Goal: Navigation & Orientation: Find specific page/section

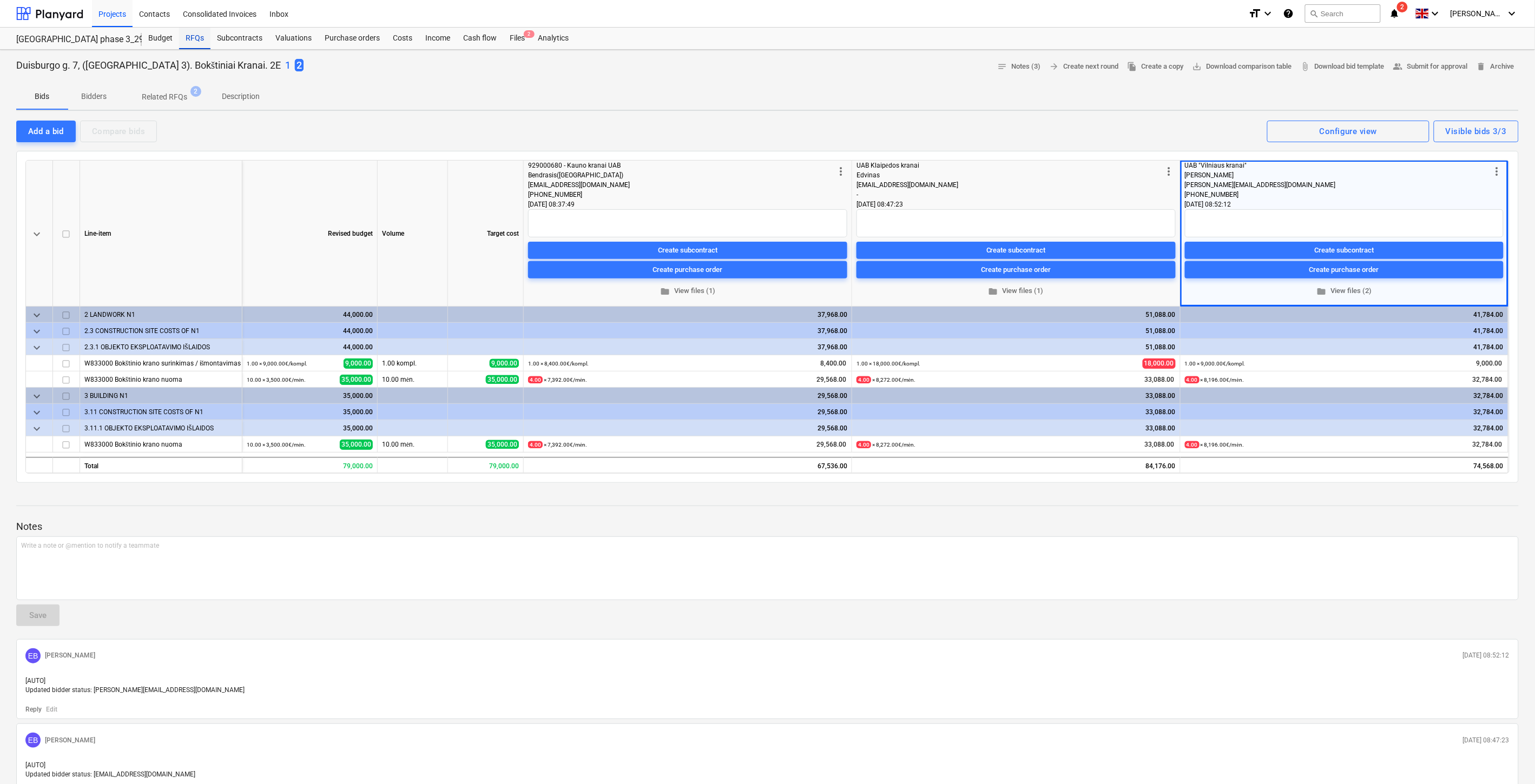
drag, startPoint x: 195, startPoint y: 38, endPoint x: 208, endPoint y: 35, distance: 13.3
click at [195, 38] on div "RFQs" at bounding box center [195, 39] width 31 height 22
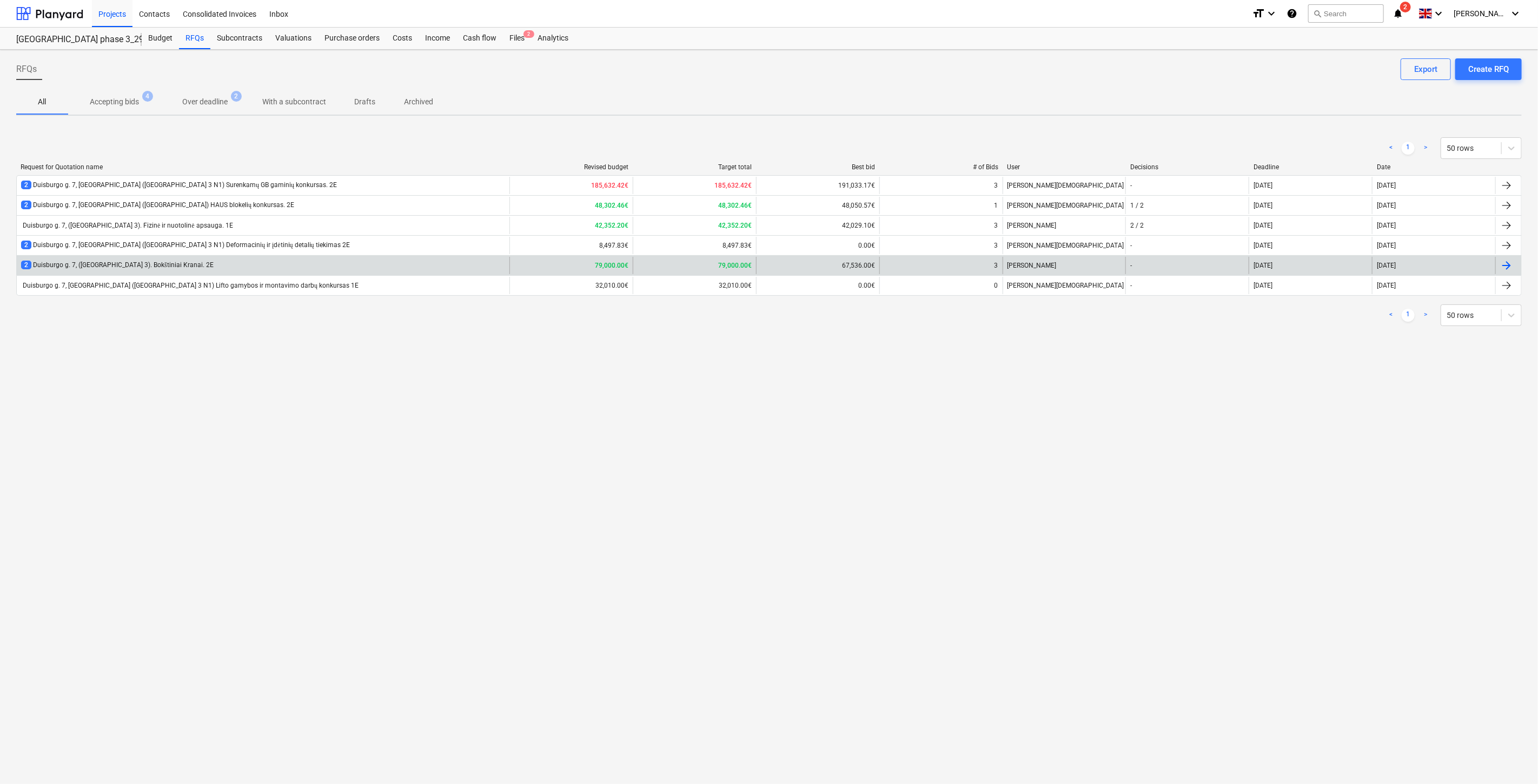
click at [387, 264] on div "2 Duisburgo g. 7, (Lake Town 3). Bokštiniai Kranai. 2E" at bounding box center [263, 265] width 493 height 18
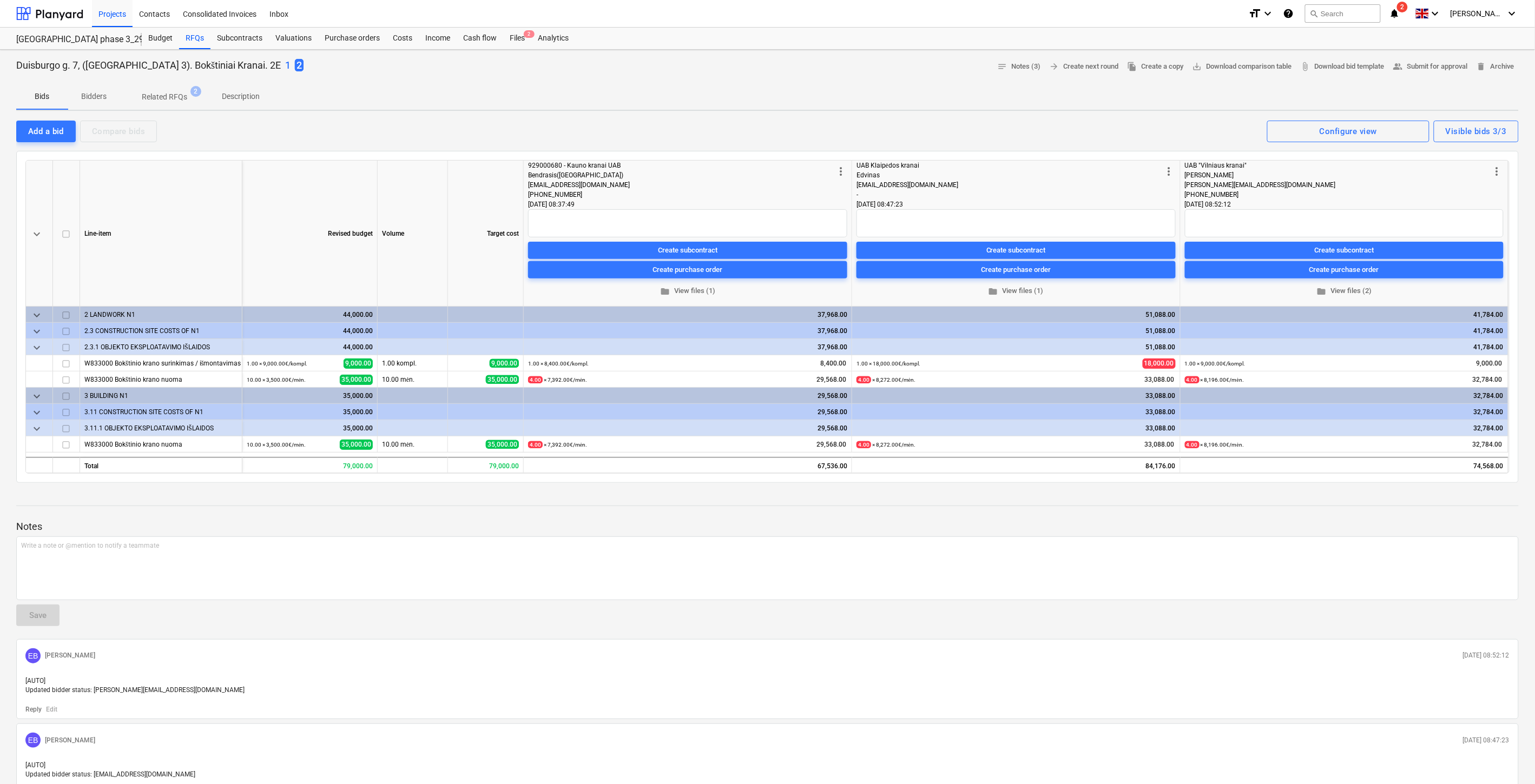
click at [285, 64] on p "1" at bounding box center [287, 65] width 5 height 13
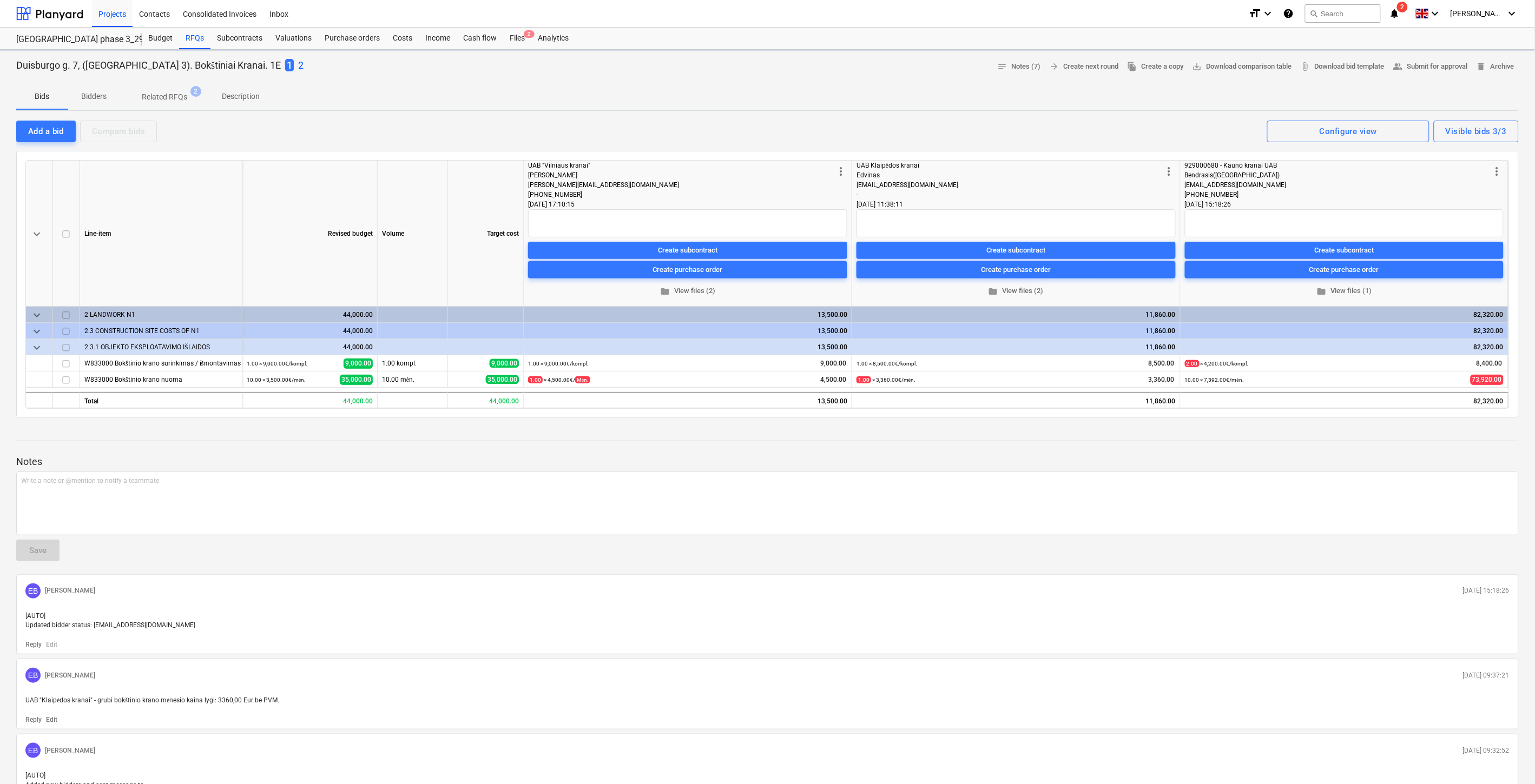
click at [231, 96] on p "Description" at bounding box center [240, 96] width 38 height 11
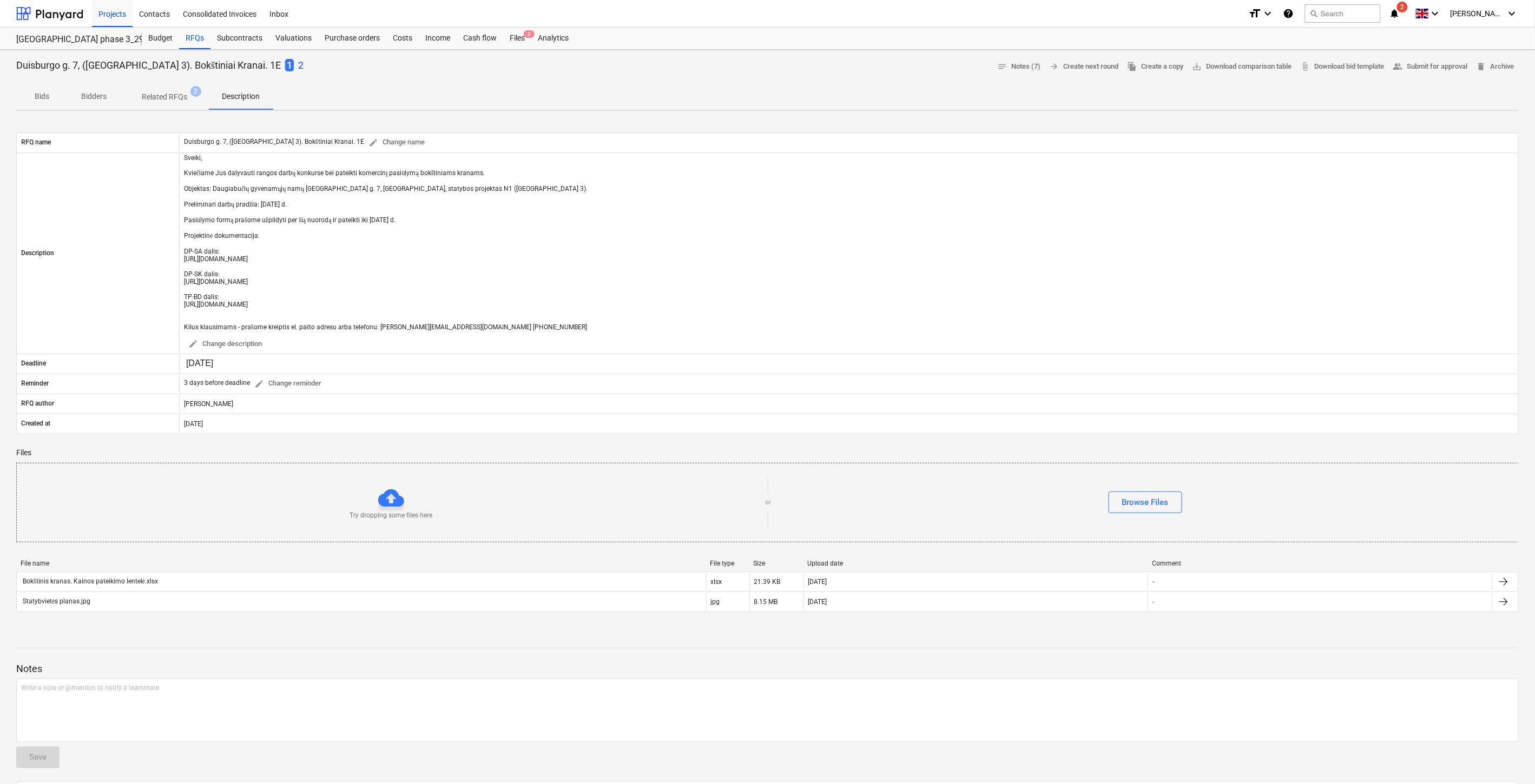
click at [49, 93] on p "Bids" at bounding box center [42, 96] width 26 height 11
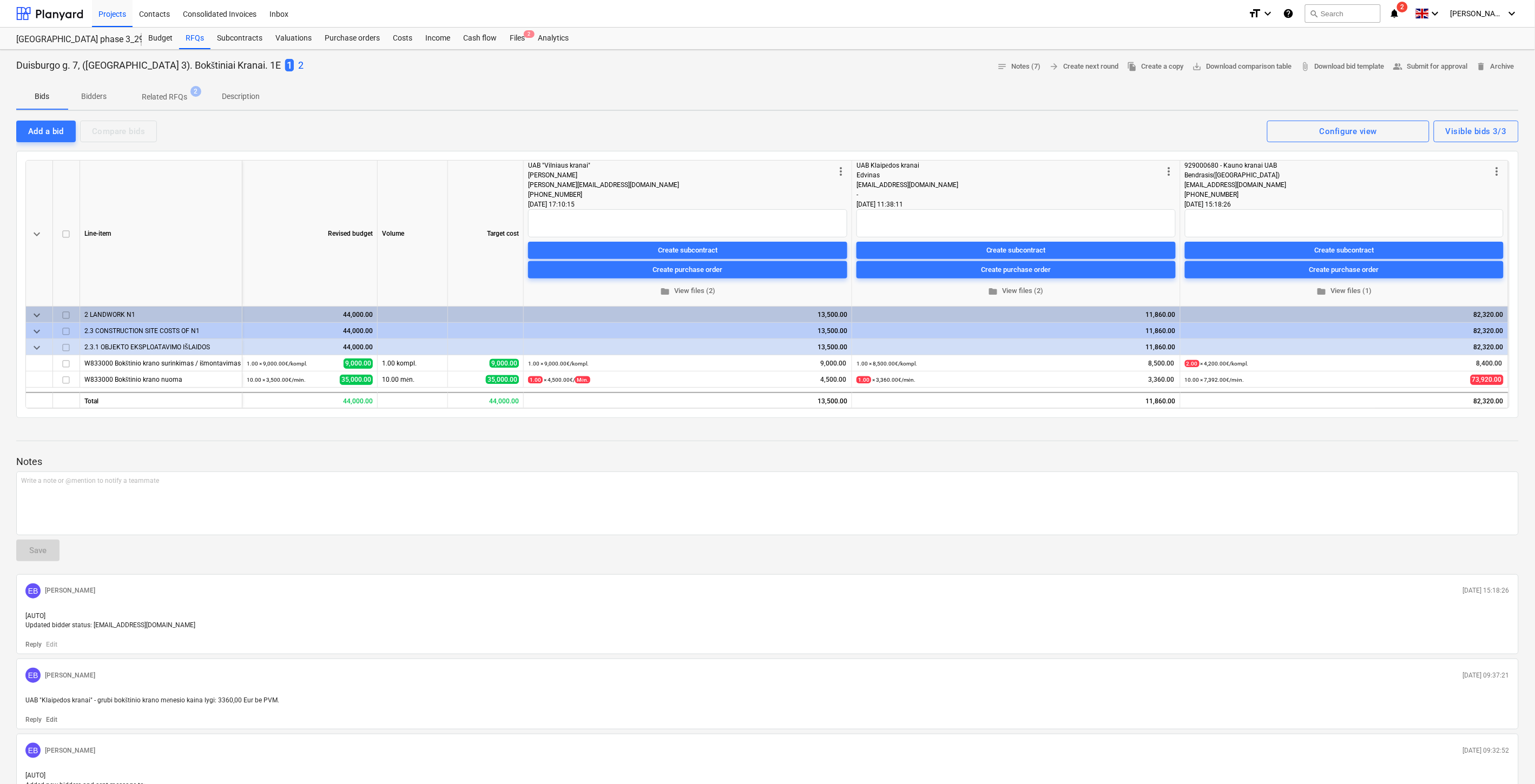
drag, startPoint x: 518, startPoint y: 35, endPoint x: 570, endPoint y: 3, distance: 61.1
click at [518, 35] on div "Files 2" at bounding box center [516, 39] width 28 height 22
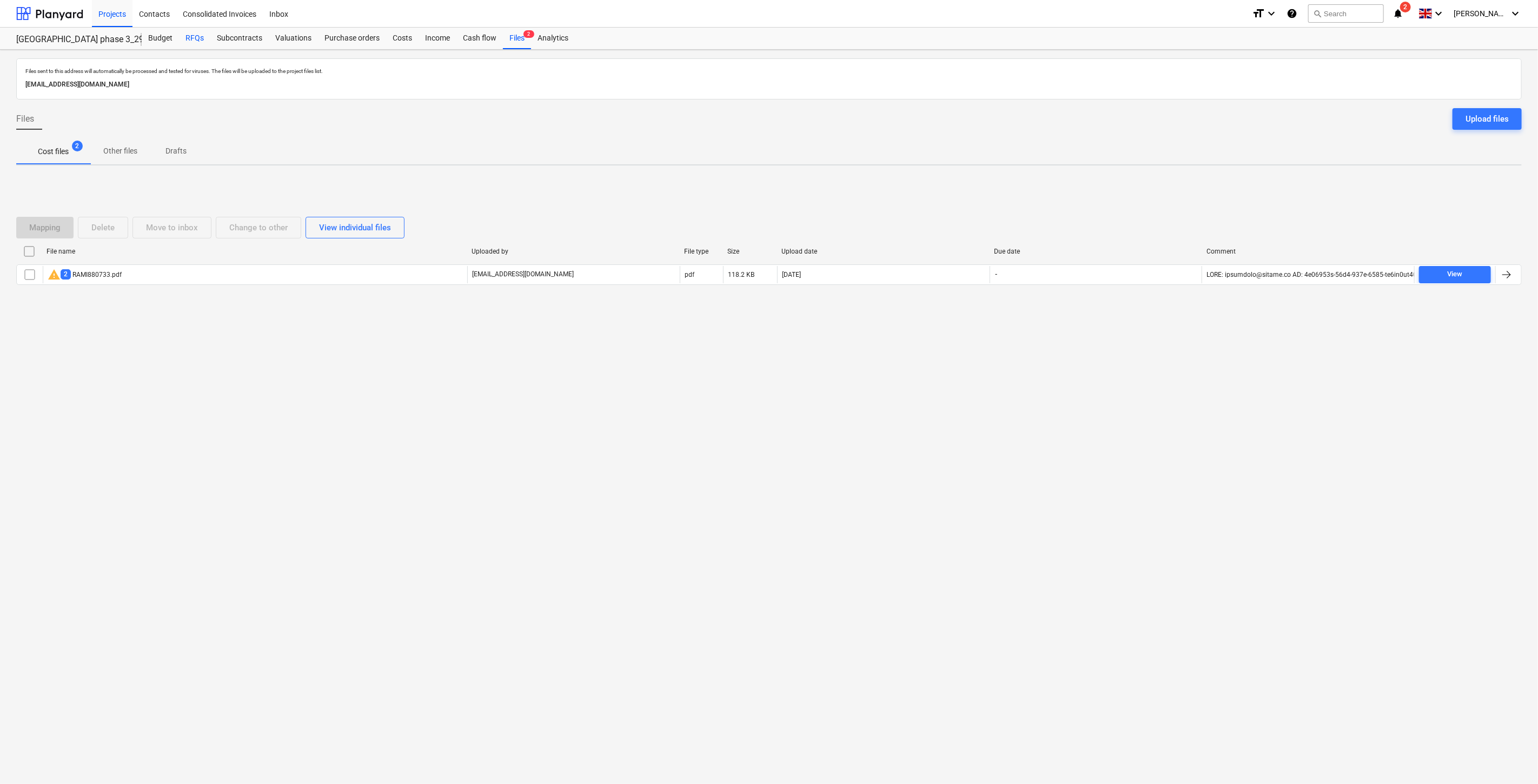
click at [195, 40] on div "RFQs" at bounding box center [195, 39] width 31 height 22
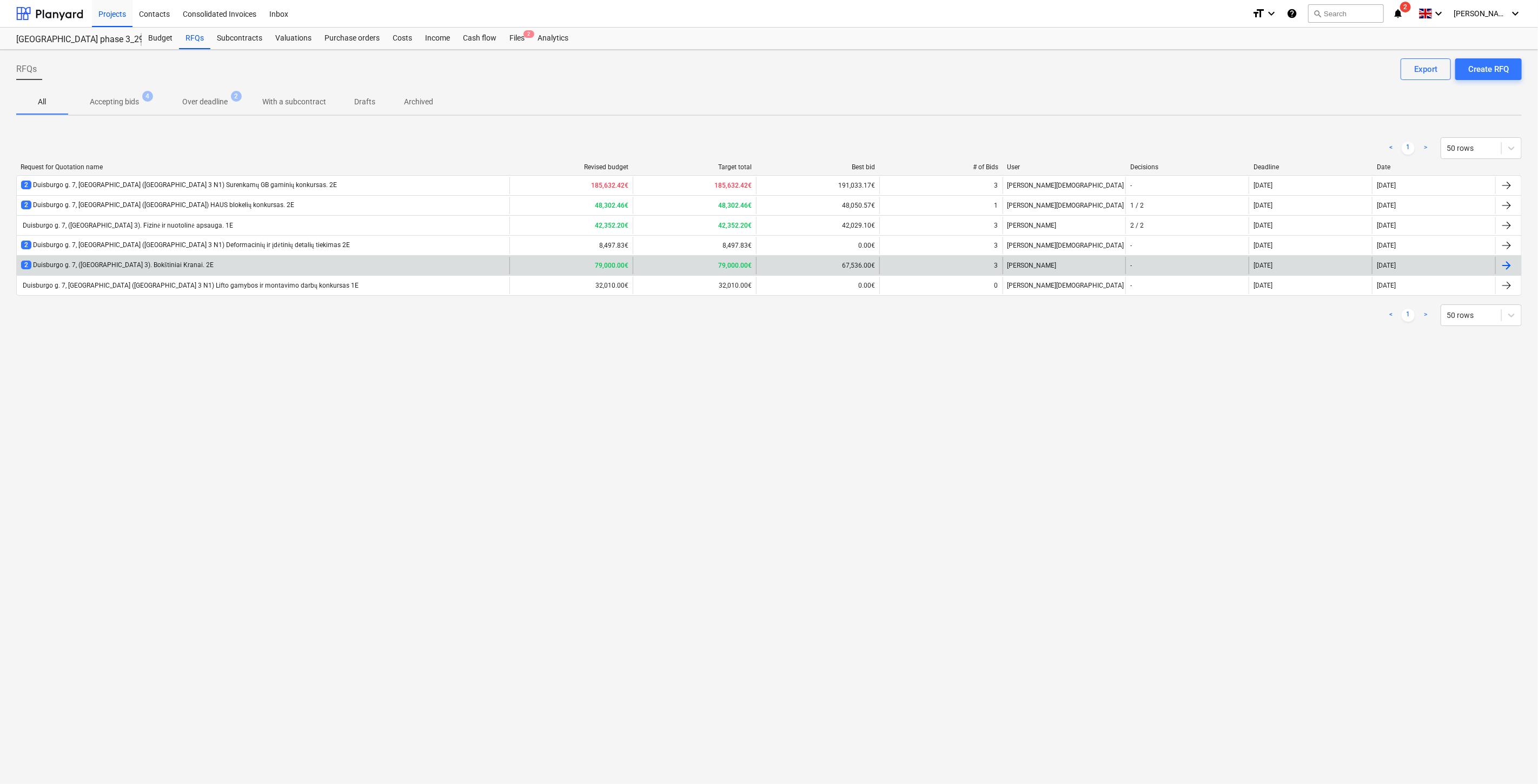
click at [311, 262] on div "2 Duisburgo g. 7, (Lake Town 3). Bokštiniai Kranai. 2E" at bounding box center [263, 265] width 493 height 18
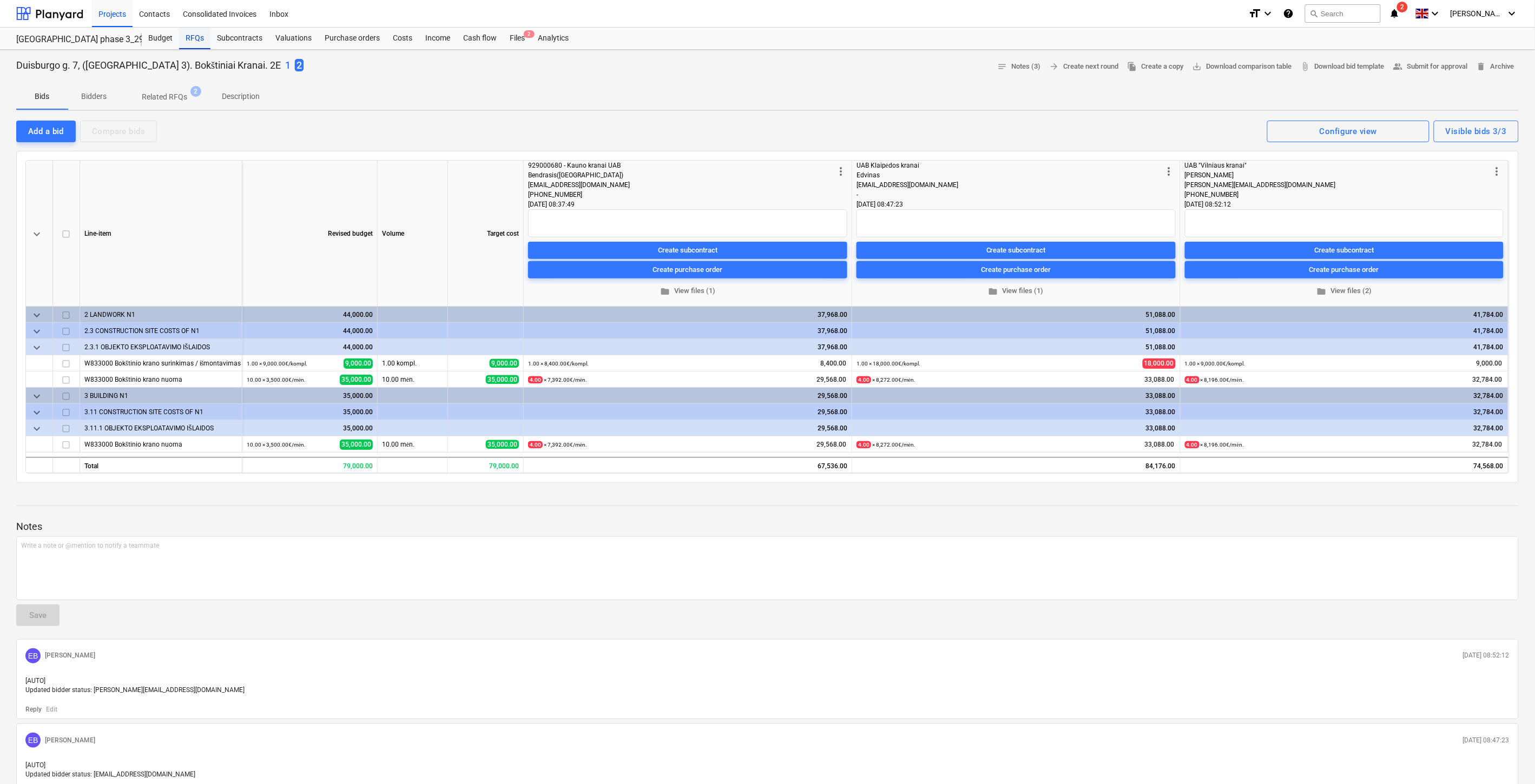
click at [194, 42] on div "RFQs" at bounding box center [195, 39] width 31 height 22
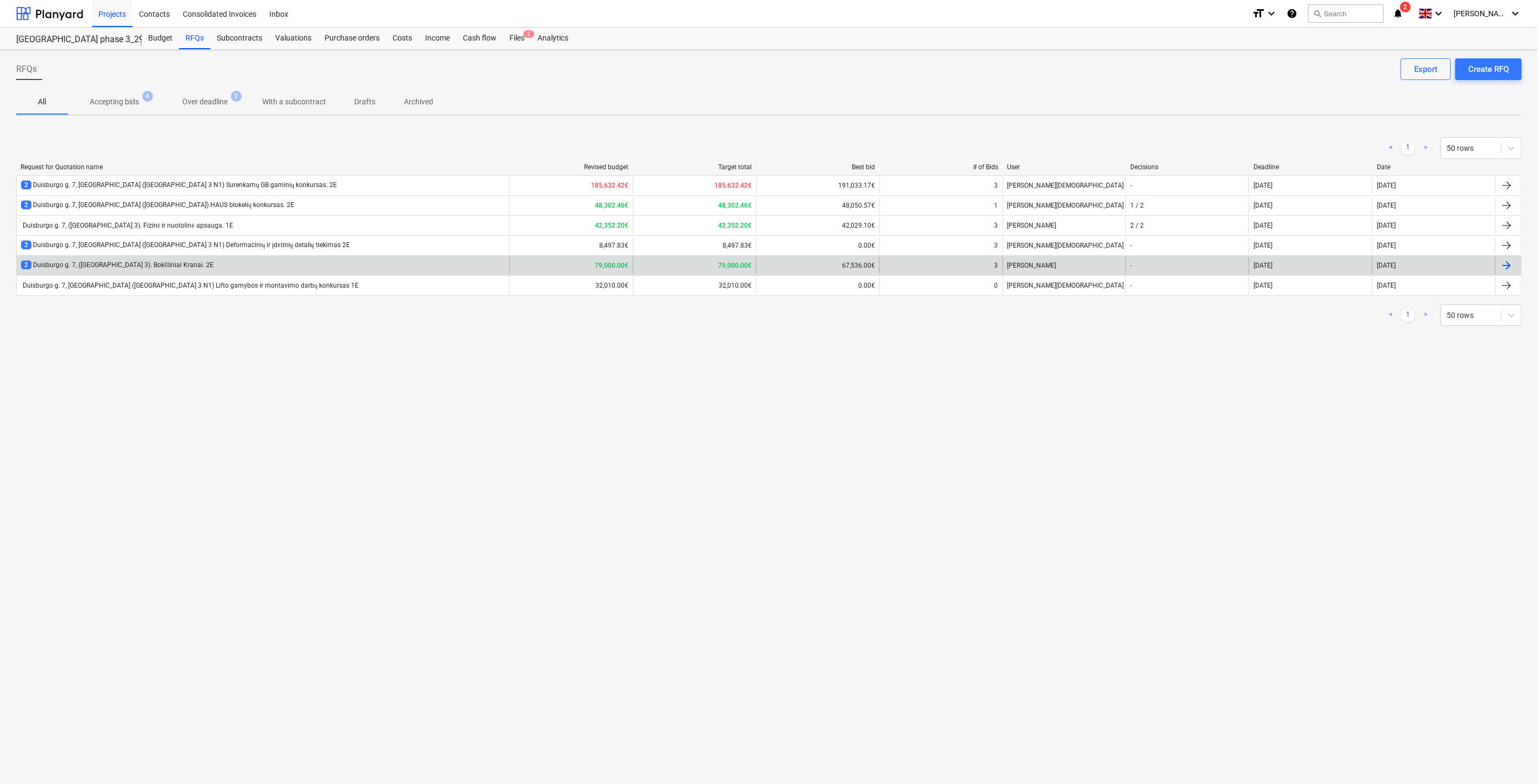
click at [296, 265] on div "2 Duisburgo g. 7, (Lake Town 3). Bokštiniai Kranai. 2E" at bounding box center [263, 265] width 493 height 18
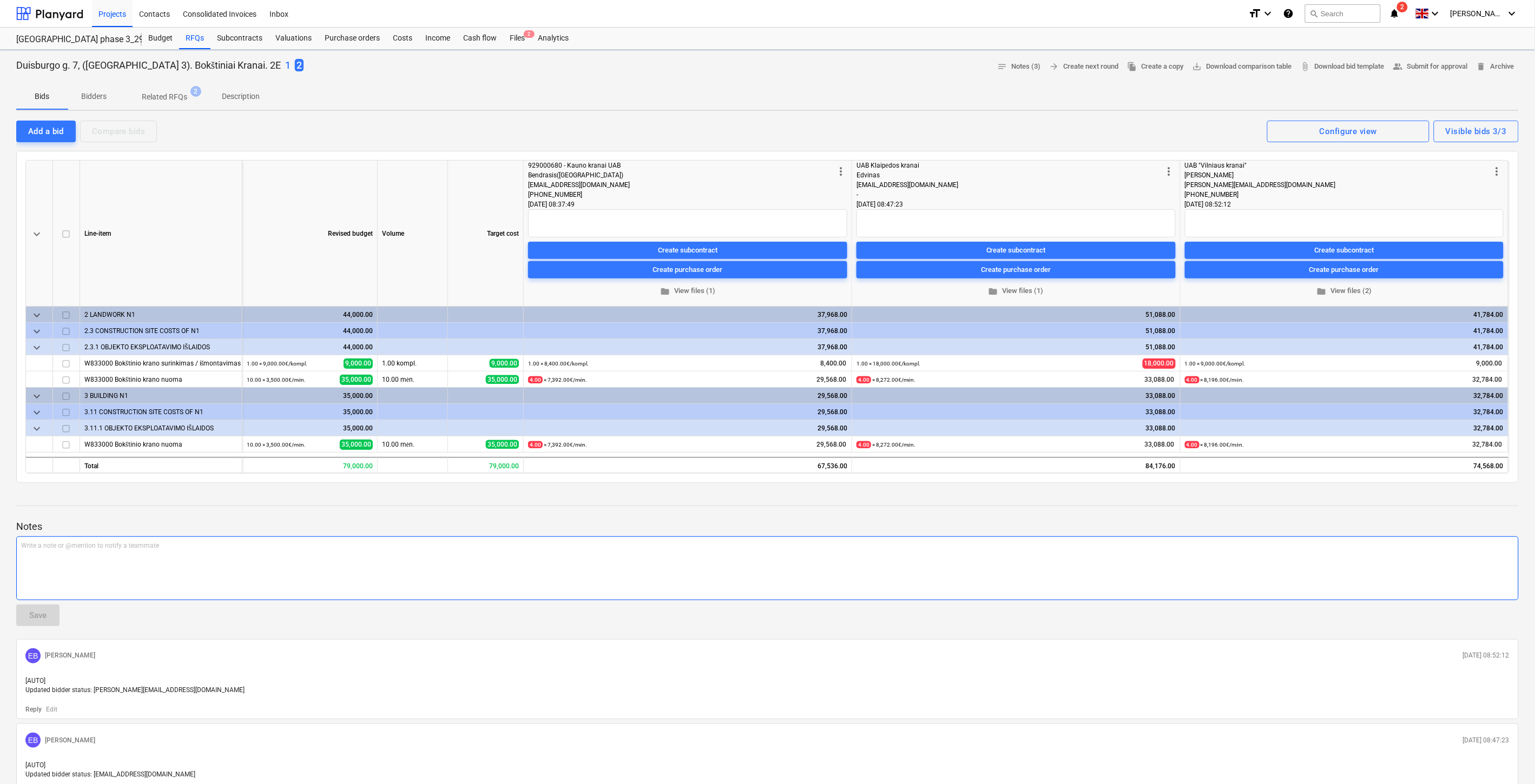
click at [291, 554] on div "Write a note or @mention to notify a teammate ﻿" at bounding box center [767, 568] width 1502 height 64
click at [195, 39] on div "RFQs" at bounding box center [195, 39] width 31 height 22
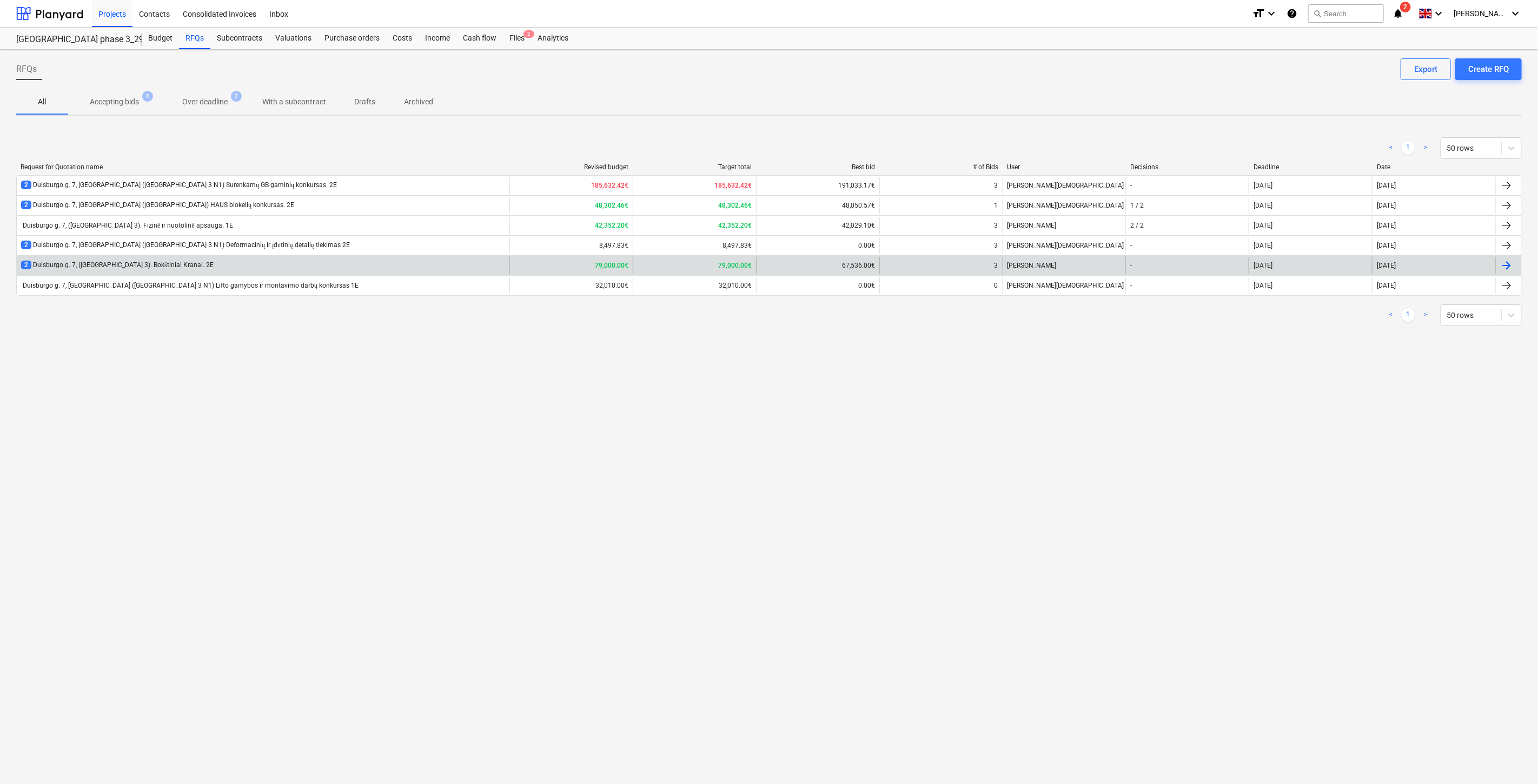
click at [298, 268] on div "2 Duisburgo g. 7, (Lake Town 3). Bokštiniai Kranai. 2E" at bounding box center [263, 265] width 493 height 18
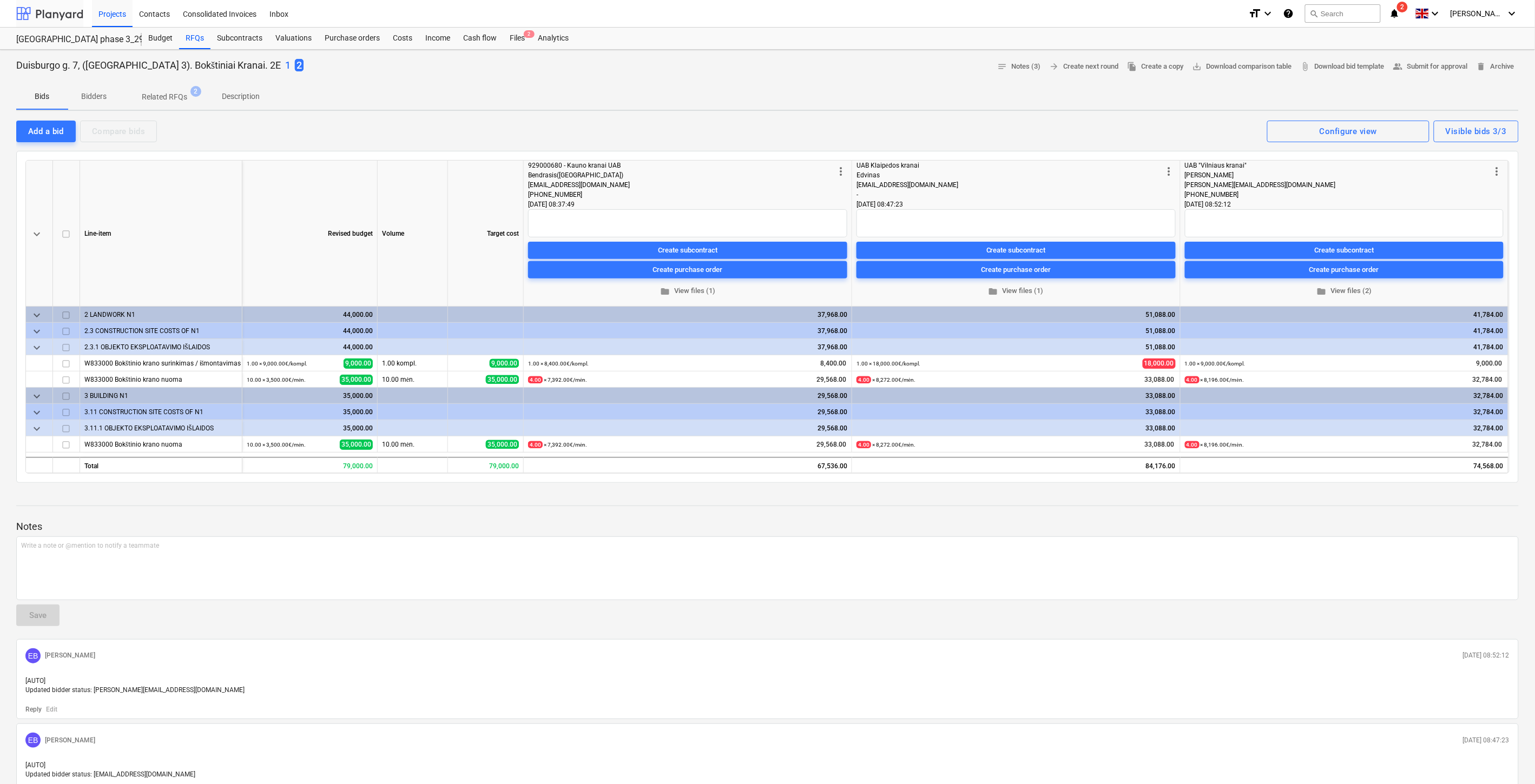
click at [62, 9] on div at bounding box center [50, 13] width 67 height 27
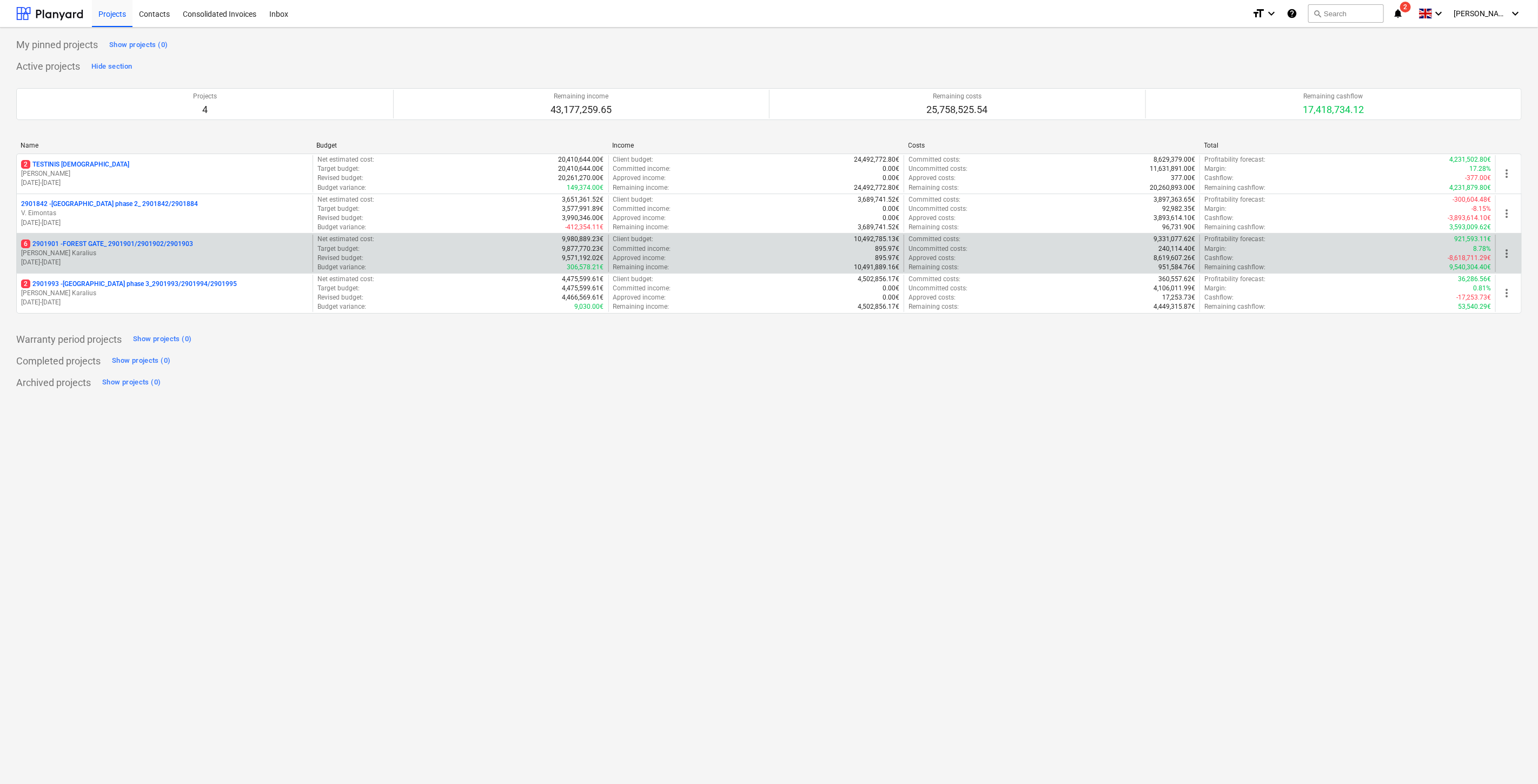
click at [155, 246] on p "6 2901901 - FOREST GATE_ 2901901/2901902/2901903" at bounding box center [107, 243] width 172 height 9
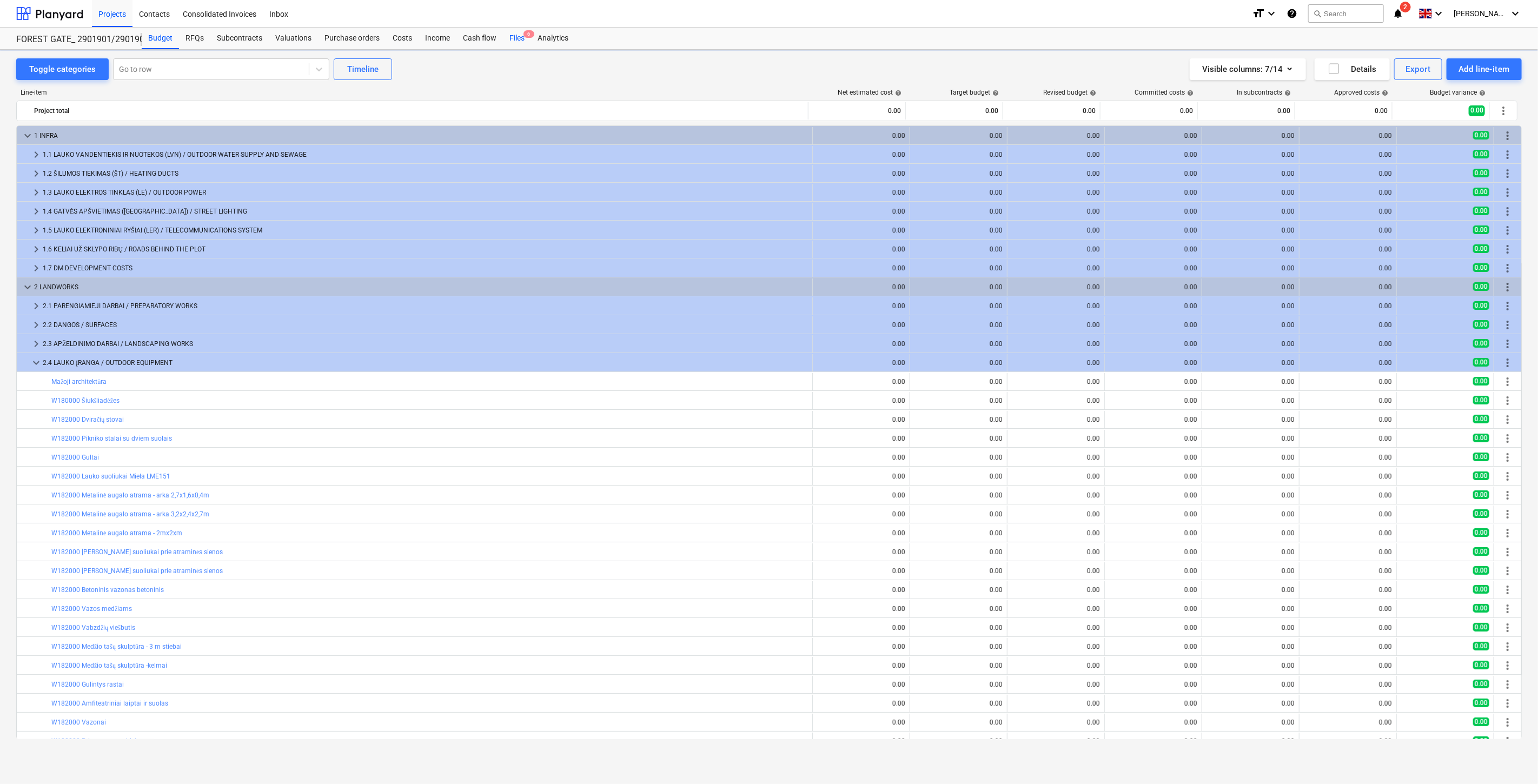
scroll to position [164, 0]
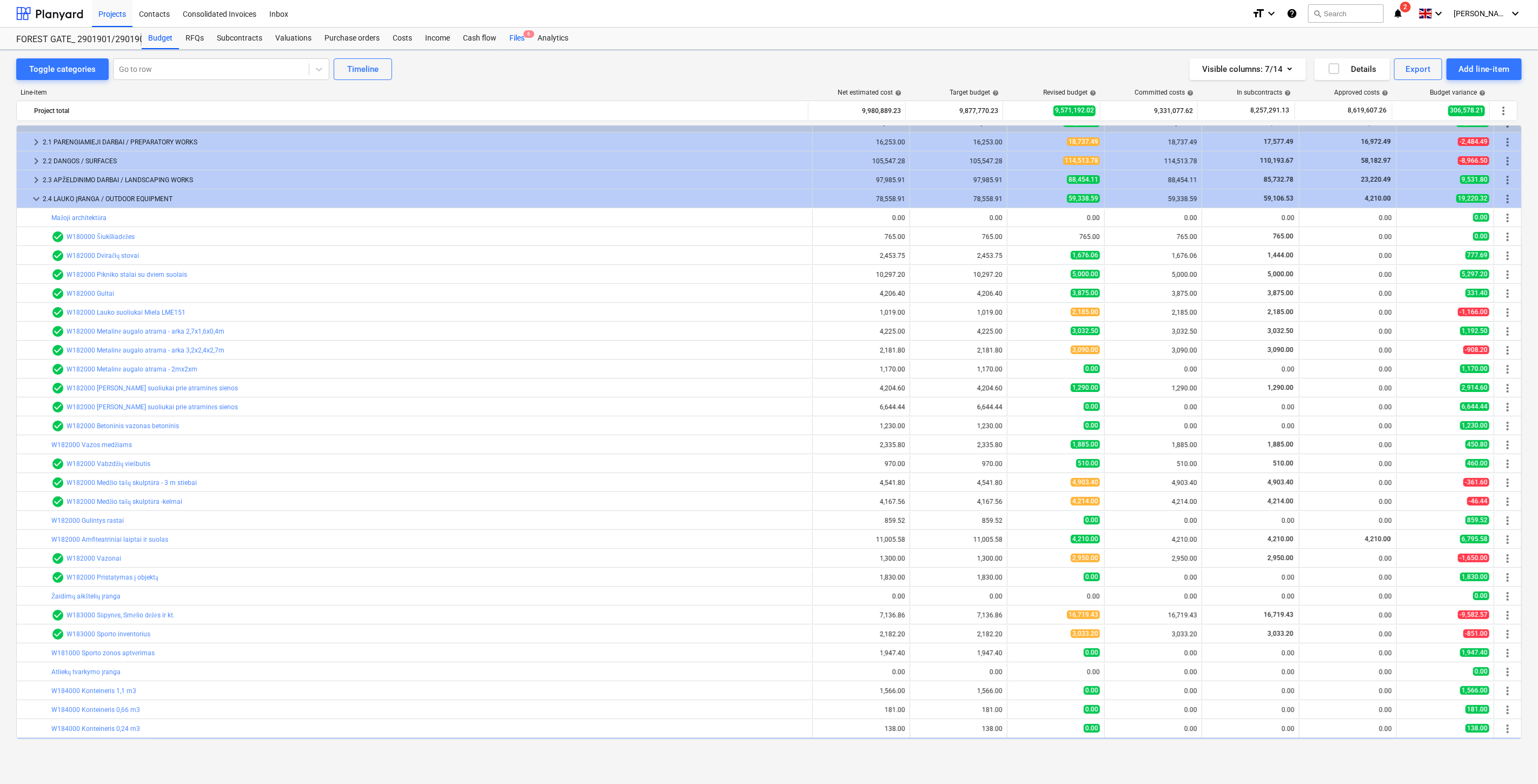
click at [517, 39] on div "Files 6" at bounding box center [516, 39] width 28 height 22
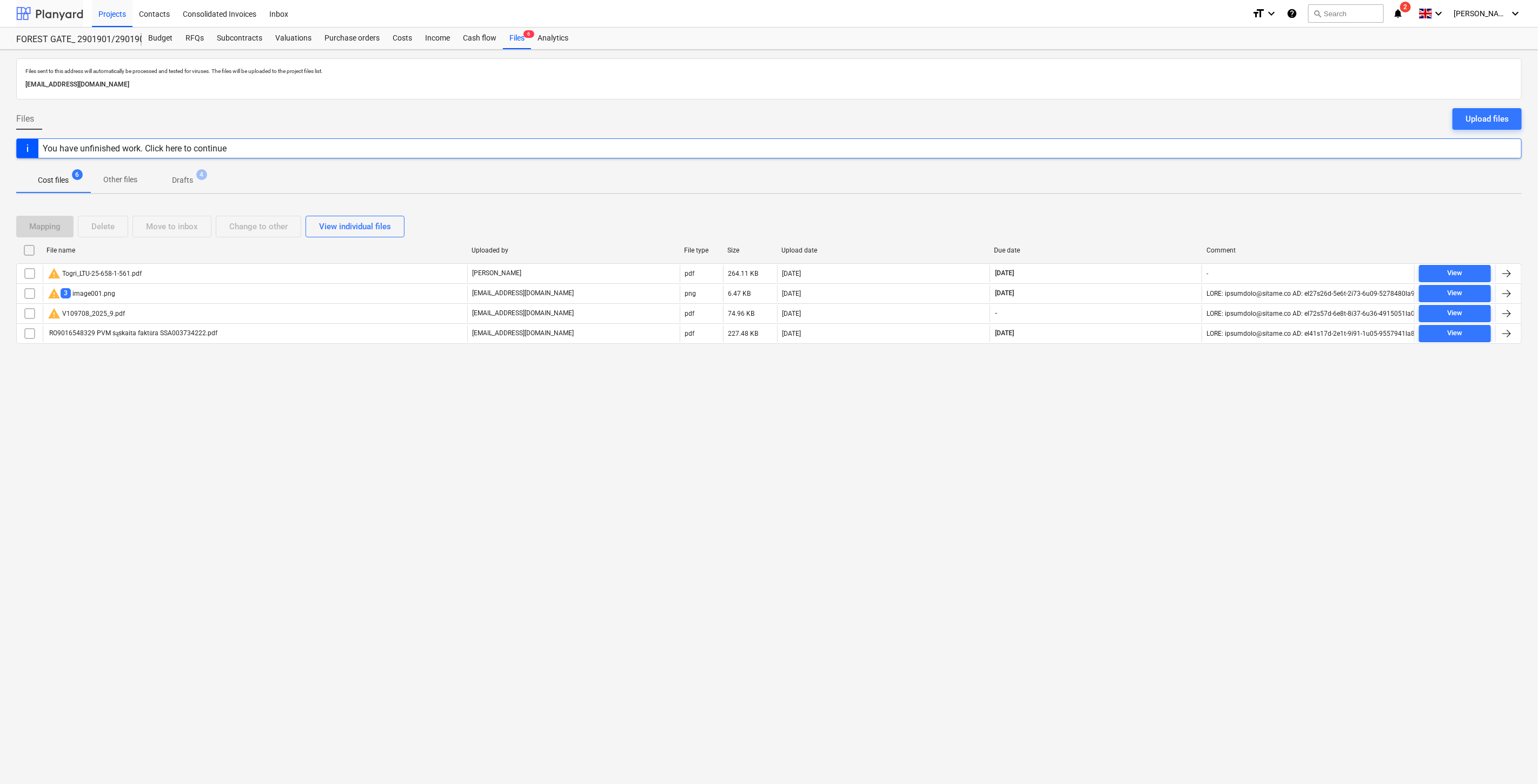
click at [72, 16] on div at bounding box center [50, 13] width 67 height 27
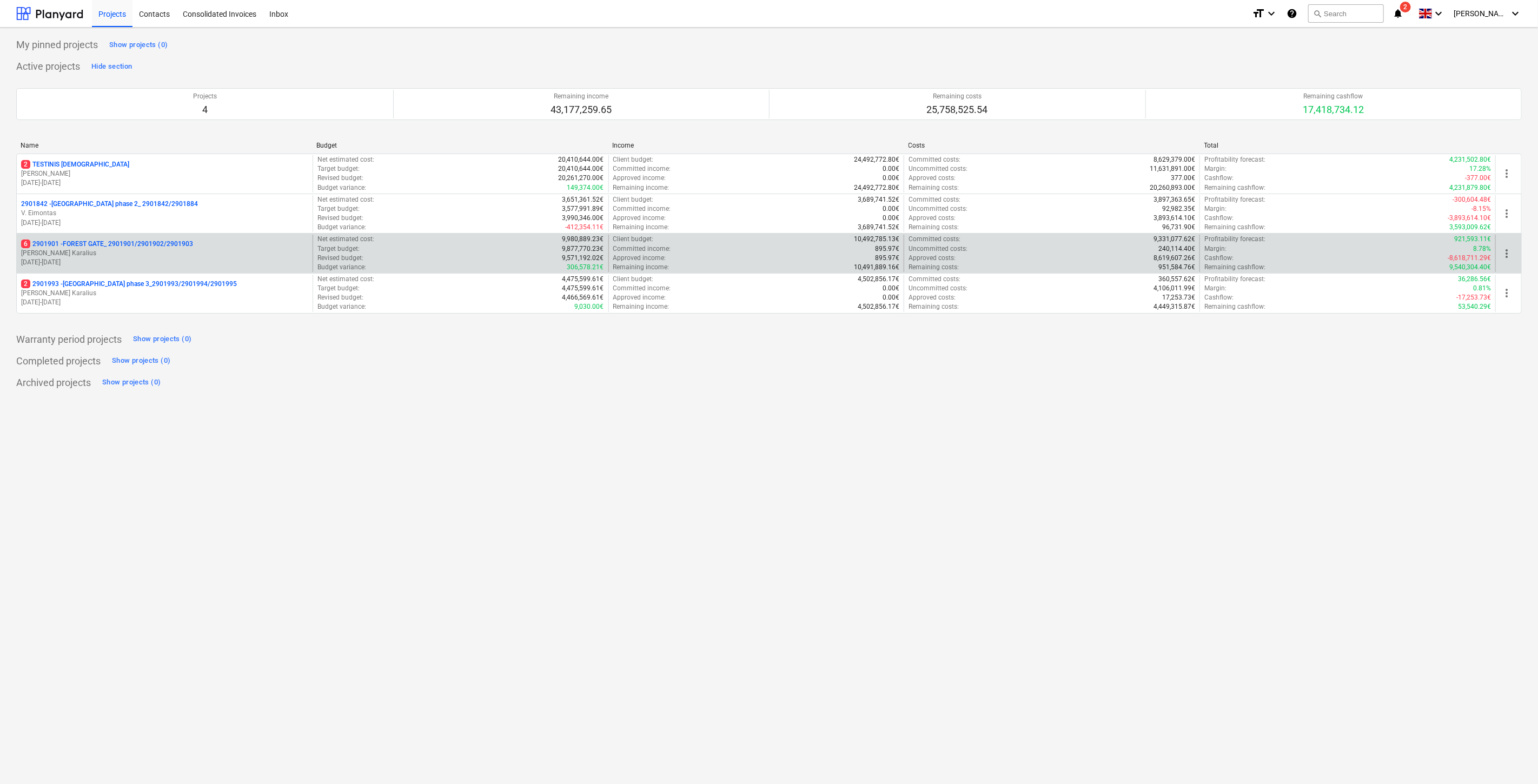
click at [187, 261] on p "18.03.2024 - 03.11.2025" at bounding box center [164, 262] width 287 height 9
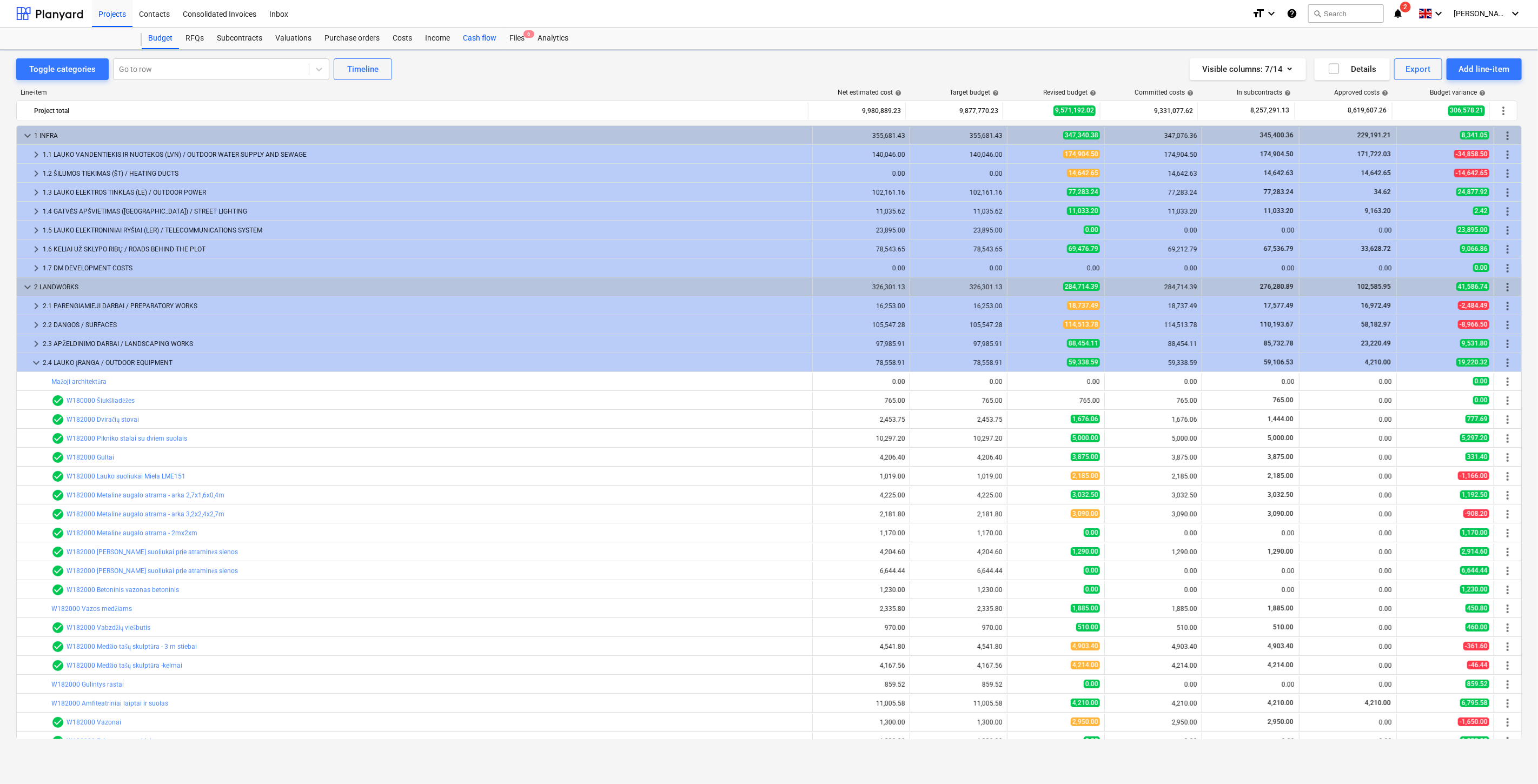
scroll to position [164, 0]
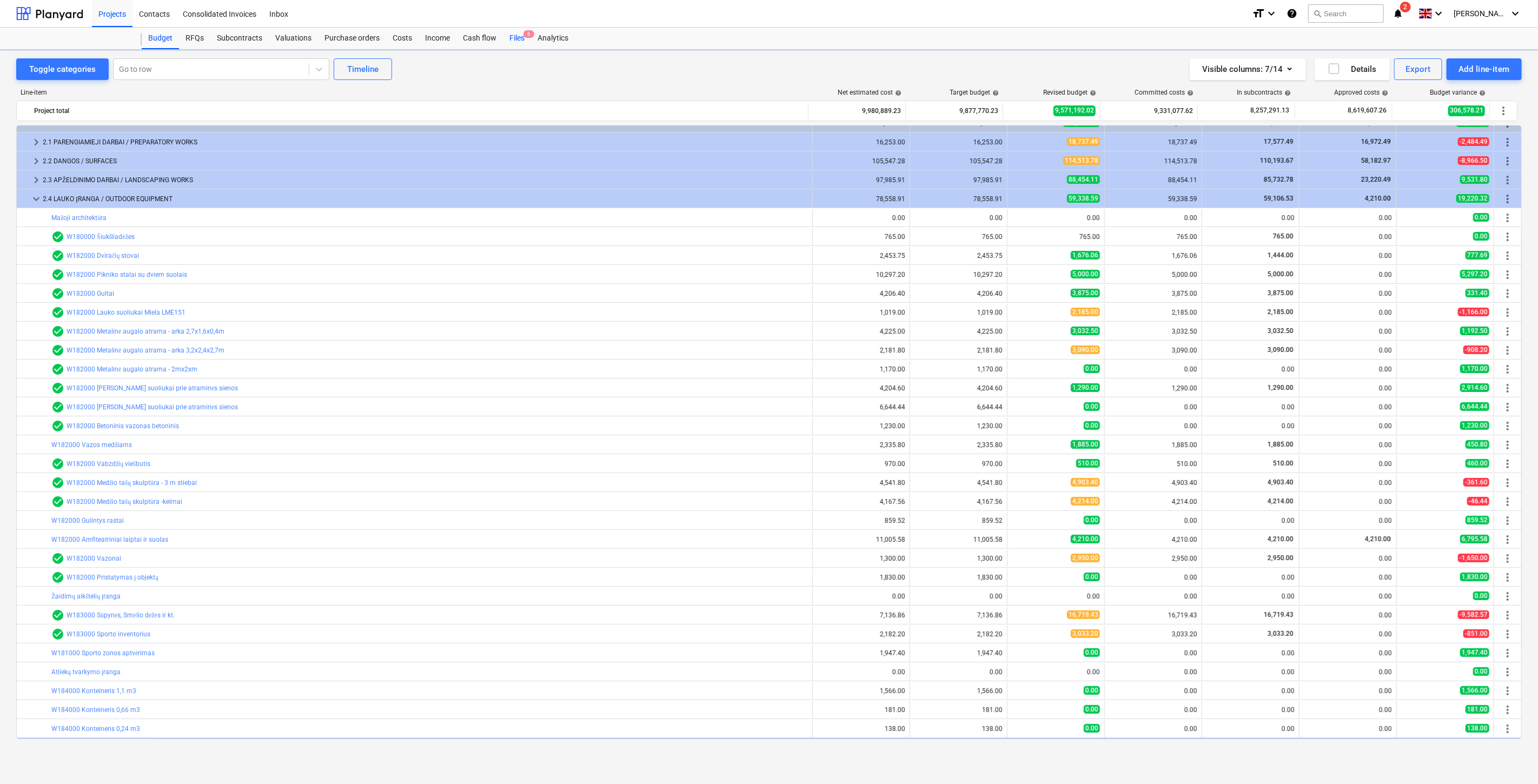
click at [521, 35] on div "Files 6" at bounding box center [516, 39] width 28 height 22
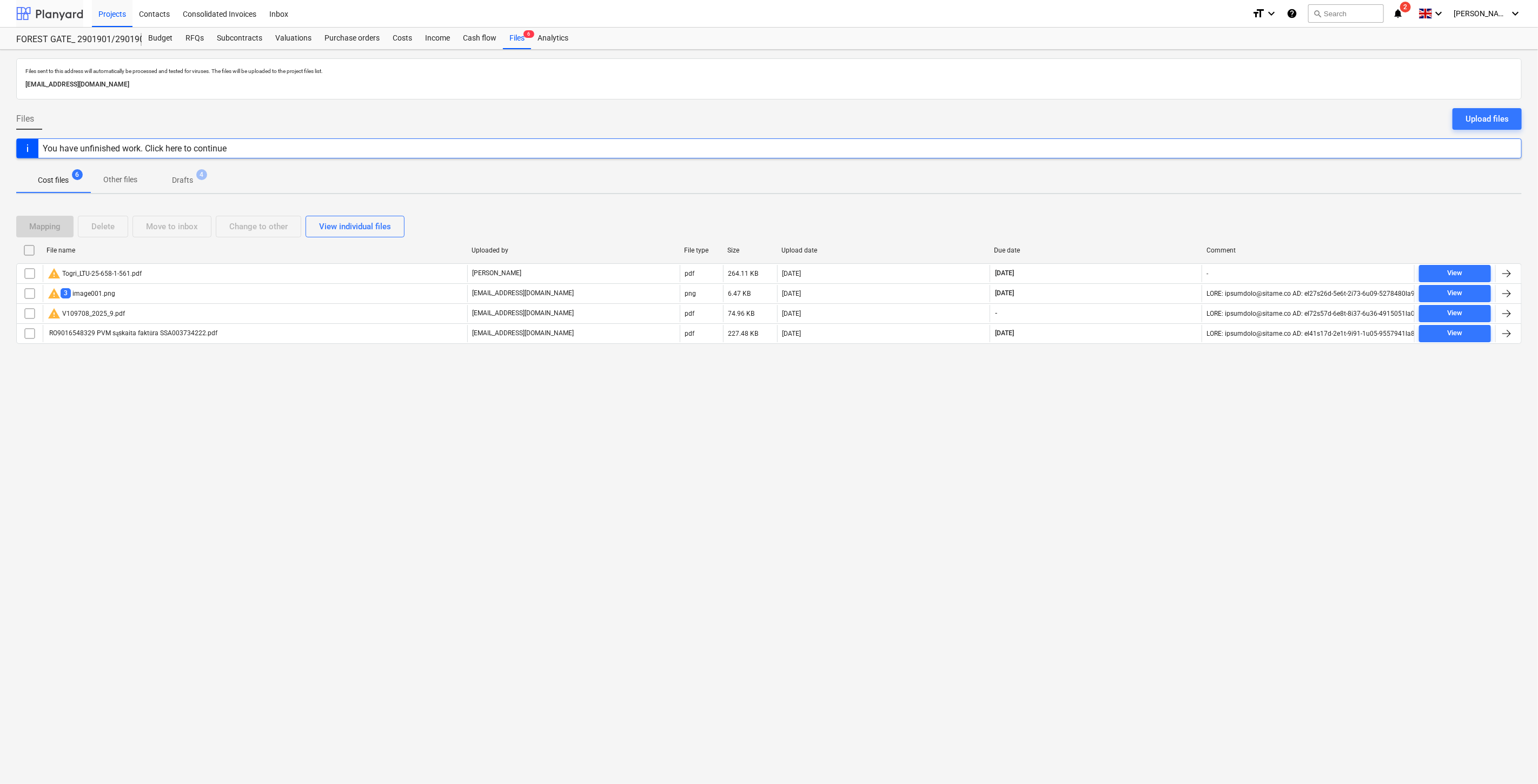
drag, startPoint x: 44, startPoint y: 16, endPoint x: 56, endPoint y: 24, distance: 14.4
click at [44, 16] on div at bounding box center [50, 13] width 67 height 27
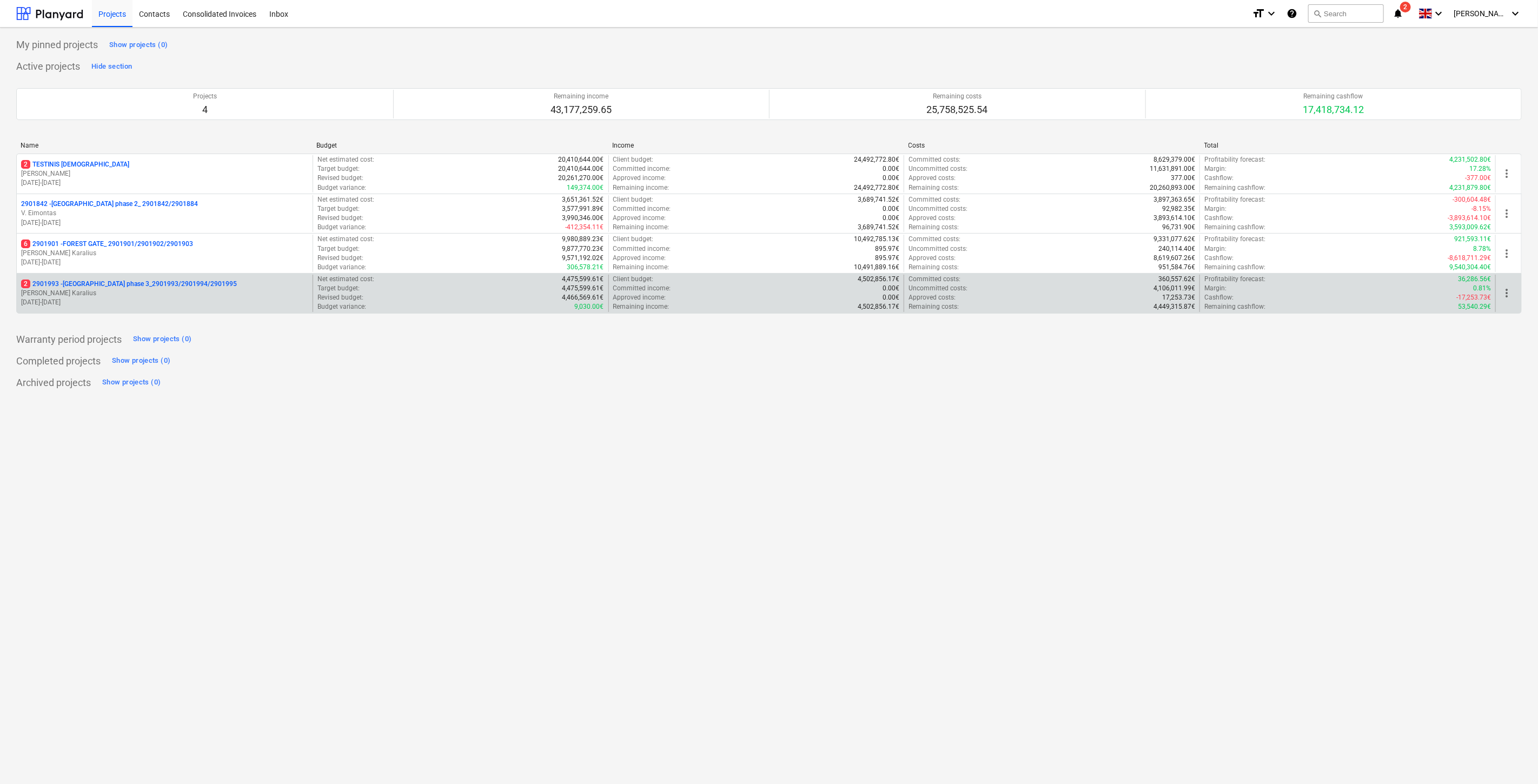
click at [154, 296] on p "[PERSON_NAME]" at bounding box center [164, 293] width 287 height 9
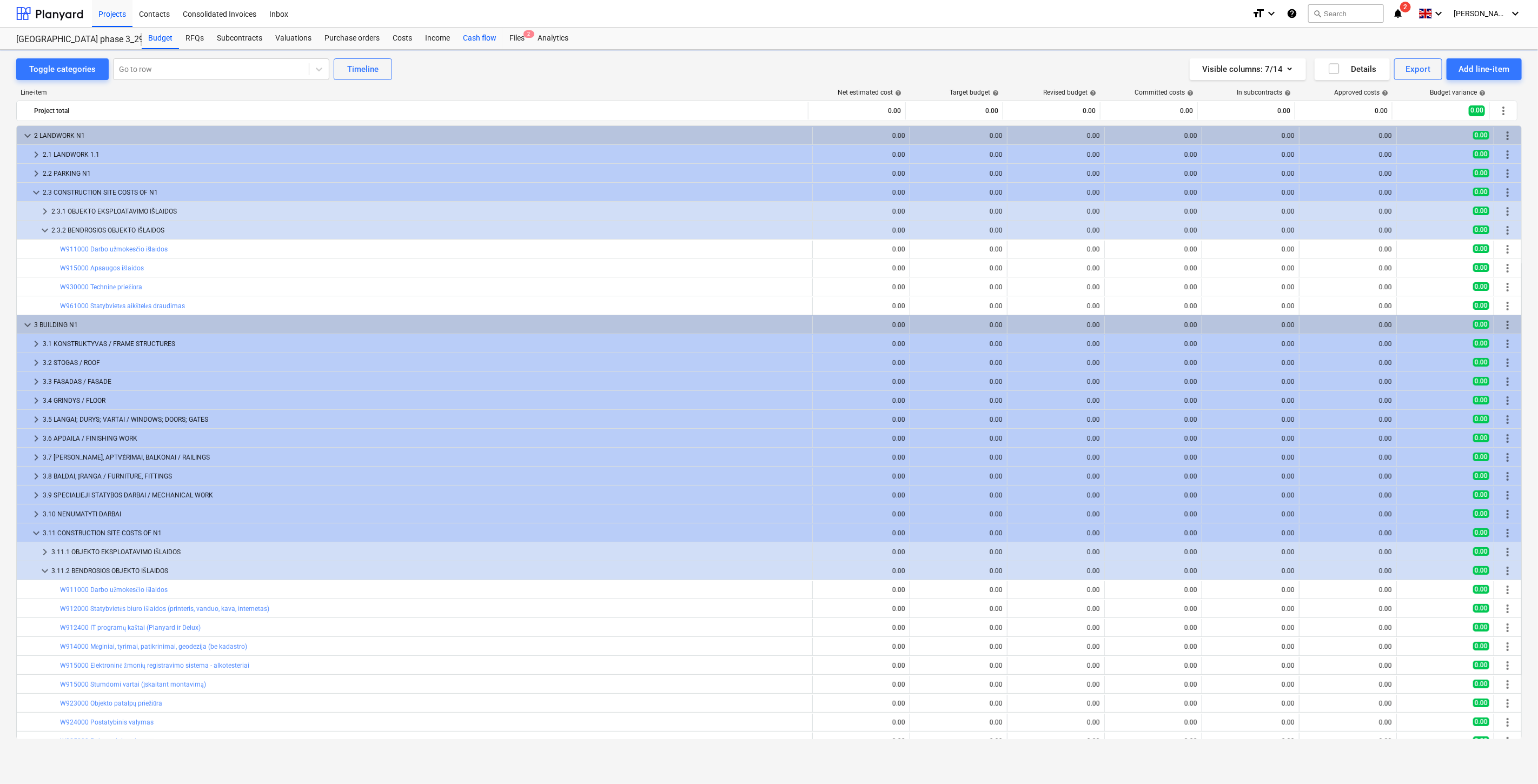
scroll to position [105, 0]
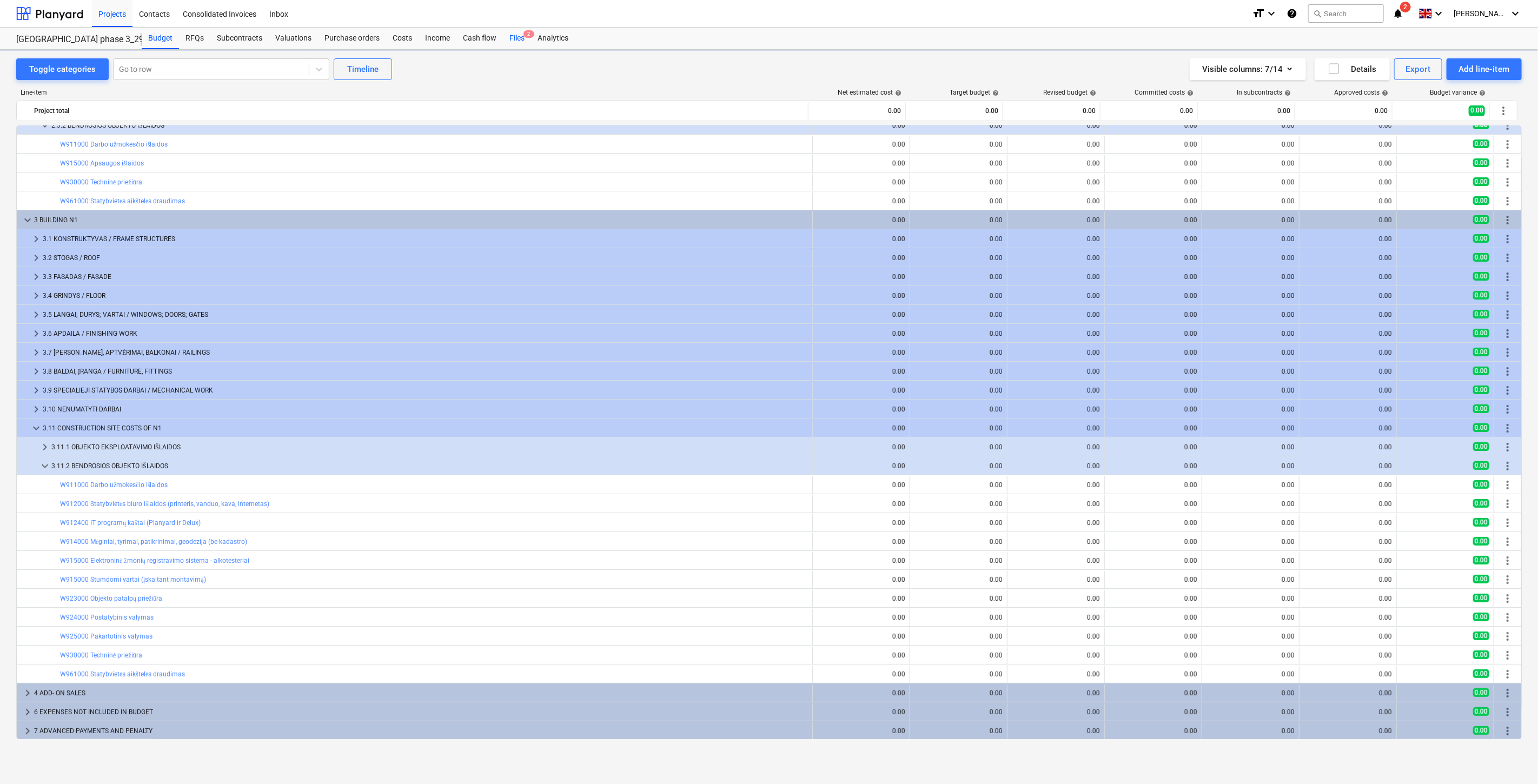
click at [518, 38] on div "Files 2" at bounding box center [516, 39] width 28 height 22
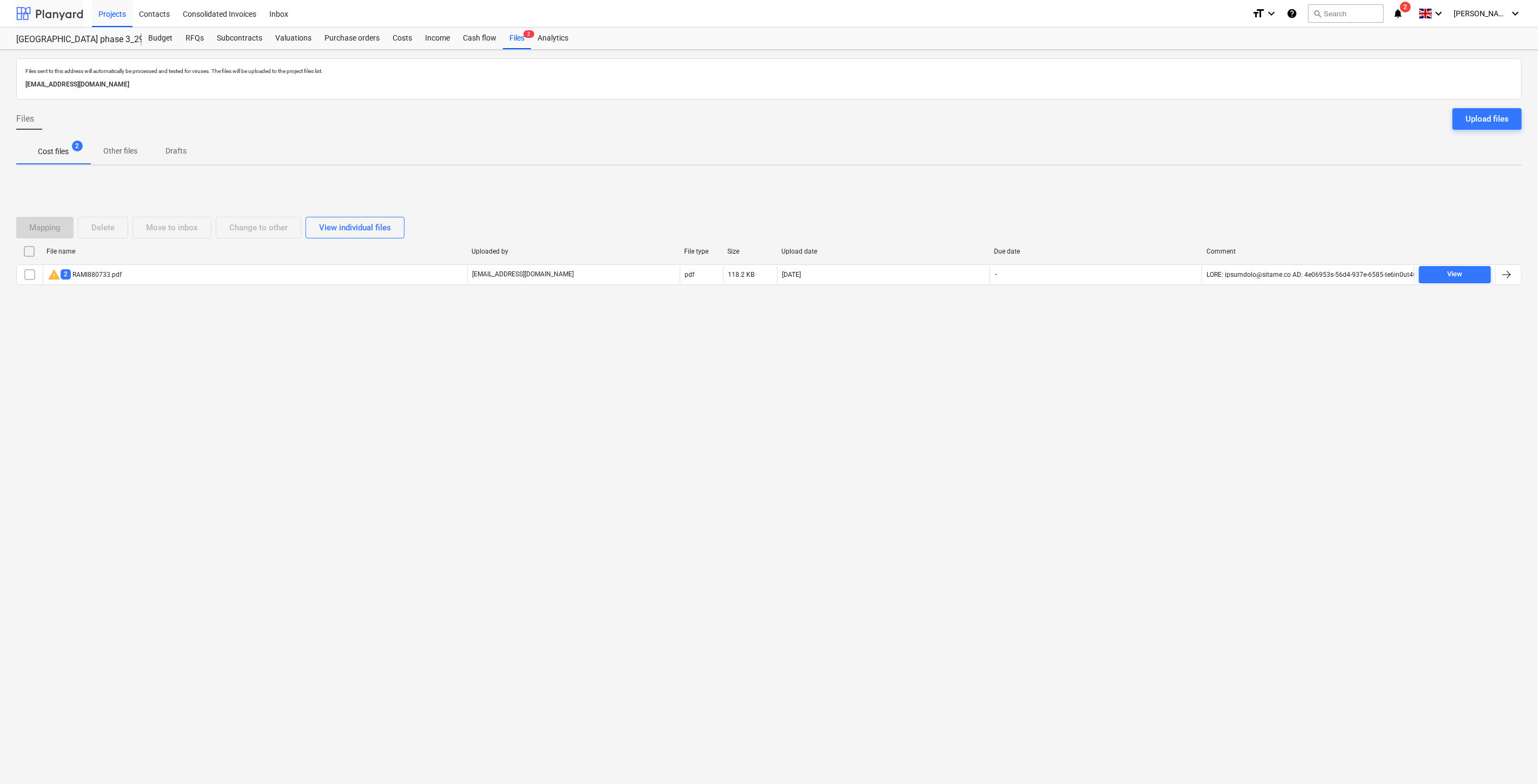
click at [67, 19] on div at bounding box center [50, 13] width 67 height 27
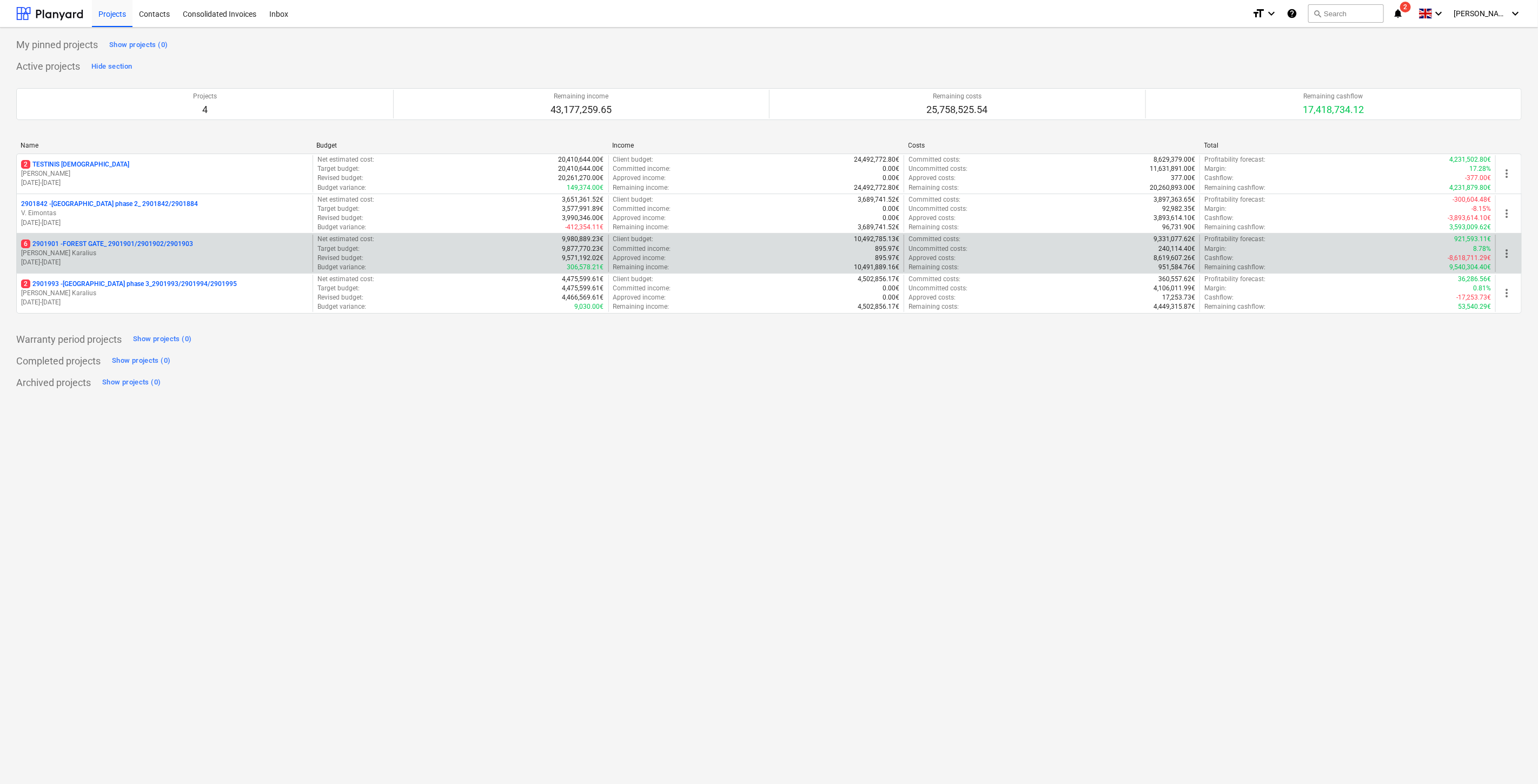
click at [147, 250] on p "[PERSON_NAME]" at bounding box center [164, 253] width 287 height 9
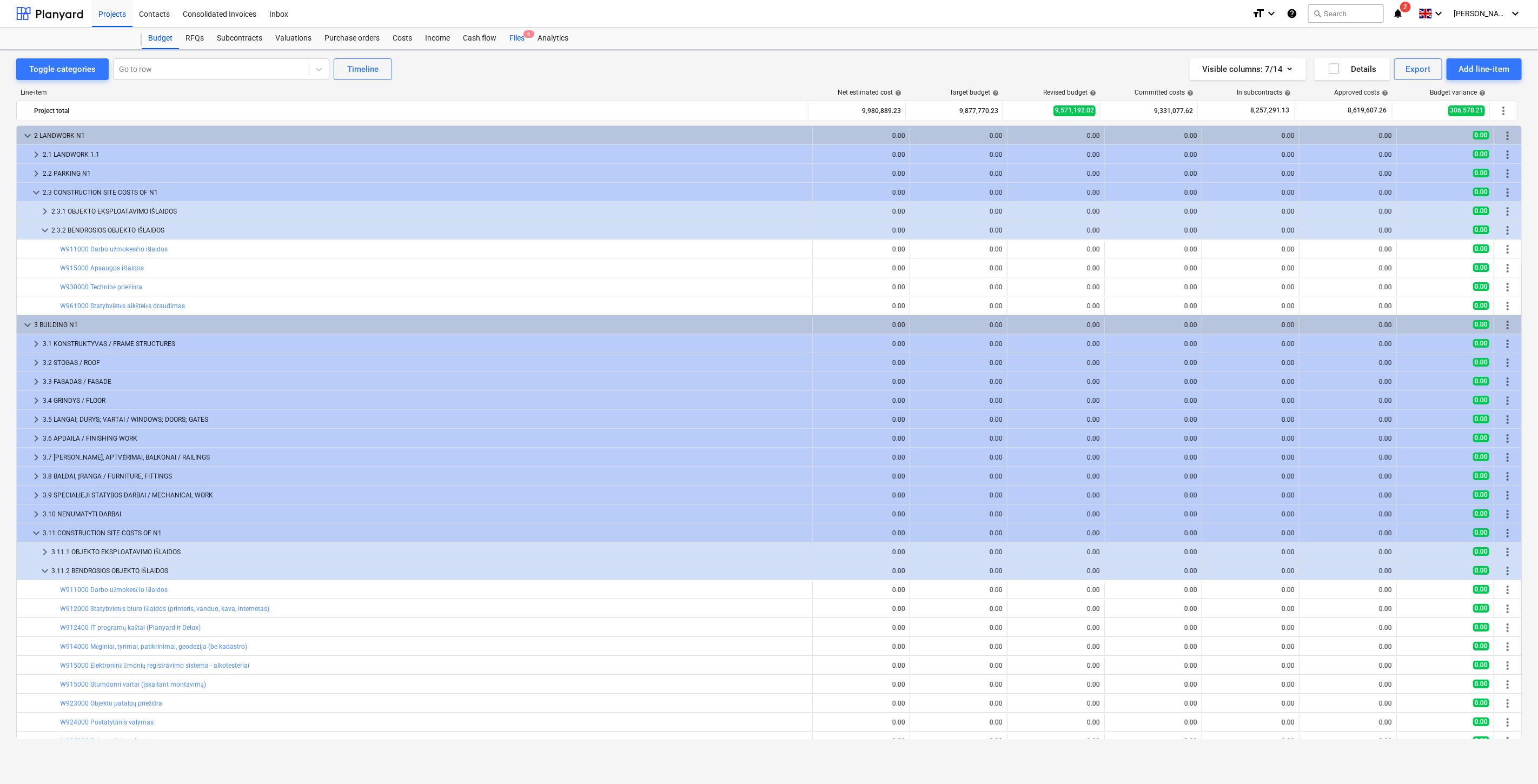
scroll to position [105, 0]
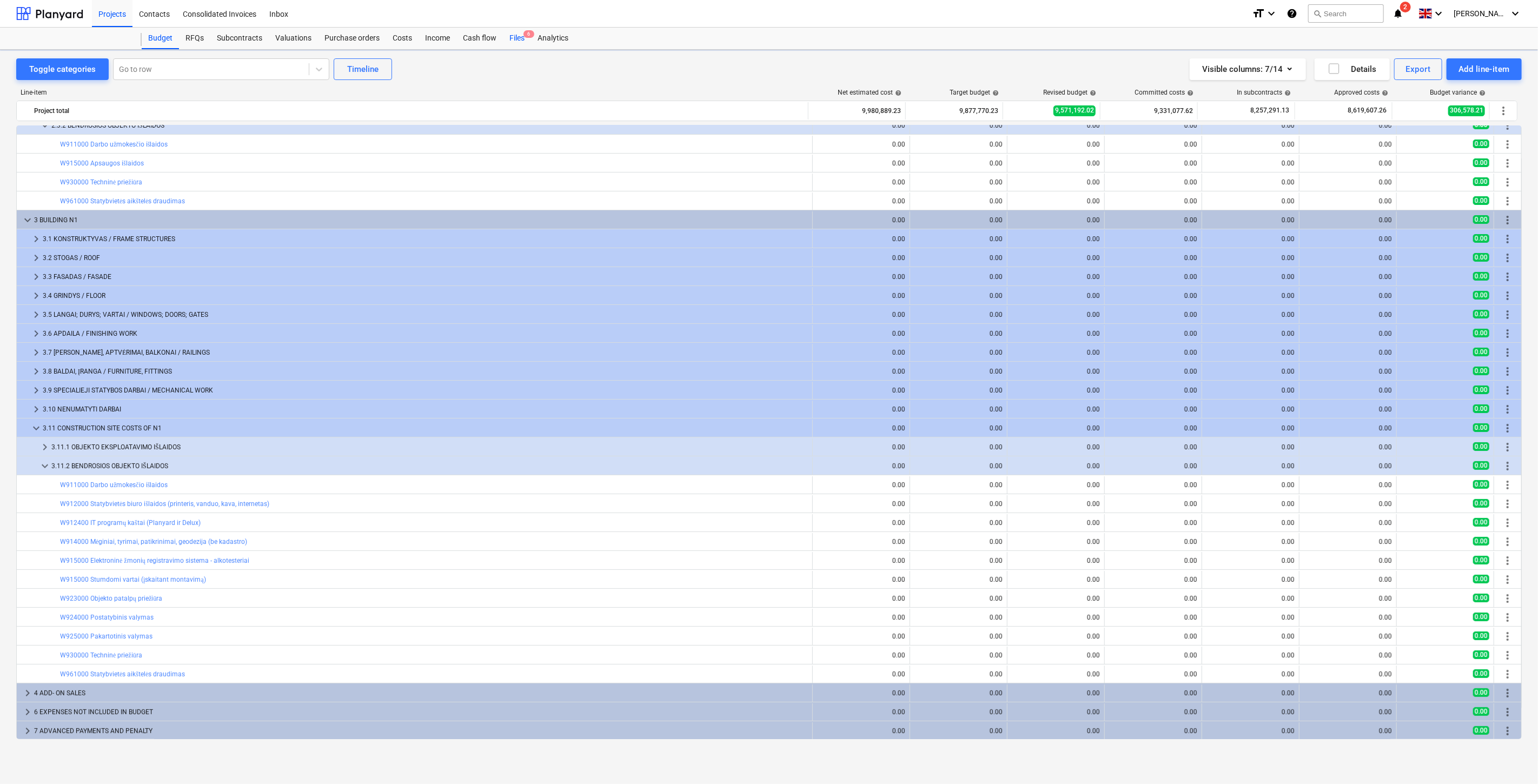
click at [520, 39] on div "Files 6" at bounding box center [516, 39] width 28 height 22
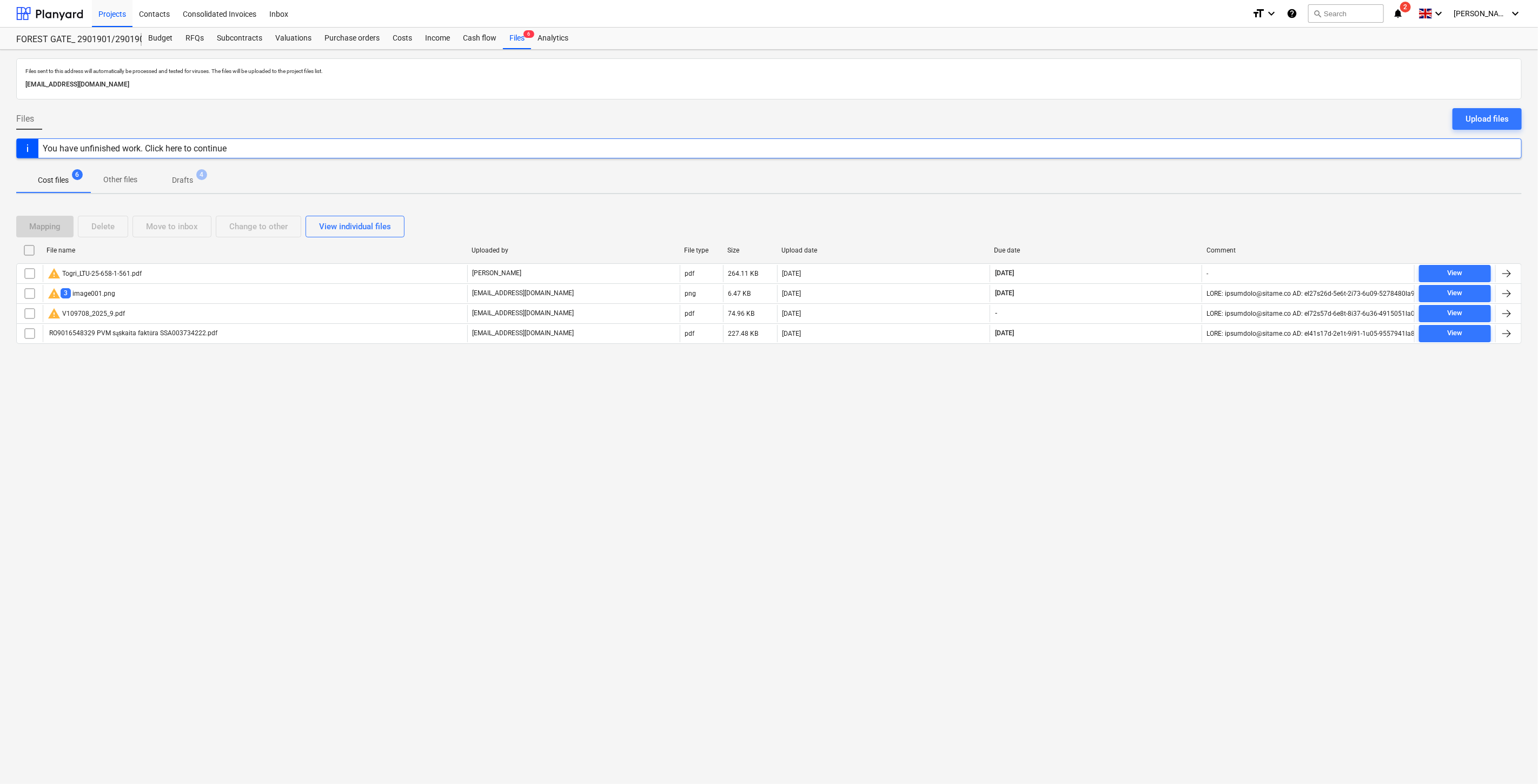
click at [663, 587] on div "Files sent to this address will automatically be processed and tested for virus…" at bounding box center [769, 417] width 1538 height 734
click at [734, 553] on div "Files sent to this address will automatically be processed and tested for virus…" at bounding box center [769, 417] width 1538 height 734
click at [1101, 488] on div "Files sent to this address will automatically be processed and tested for virus…" at bounding box center [769, 417] width 1538 height 734
click at [1140, 446] on div "Files sent to this address will automatically be processed and tested for virus…" at bounding box center [769, 417] width 1538 height 734
click at [1147, 433] on div "Files sent to this address will automatically be processed and tested for virus…" at bounding box center [769, 417] width 1538 height 734
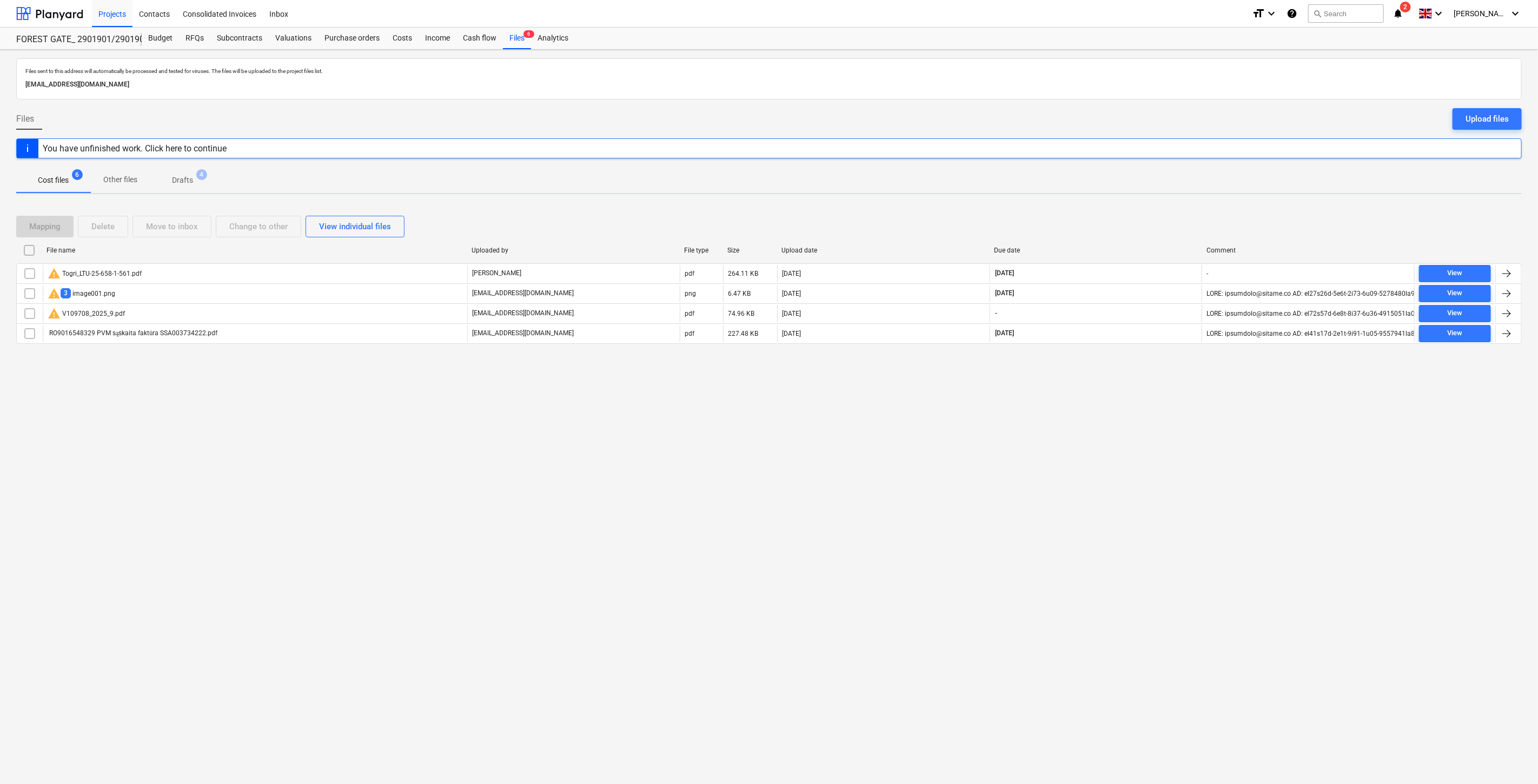
click at [1154, 417] on div "Files sent to this address will automatically be processed and tested for virus…" at bounding box center [769, 417] width 1538 height 734
click at [188, 37] on div "RFQs" at bounding box center [195, 39] width 31 height 22
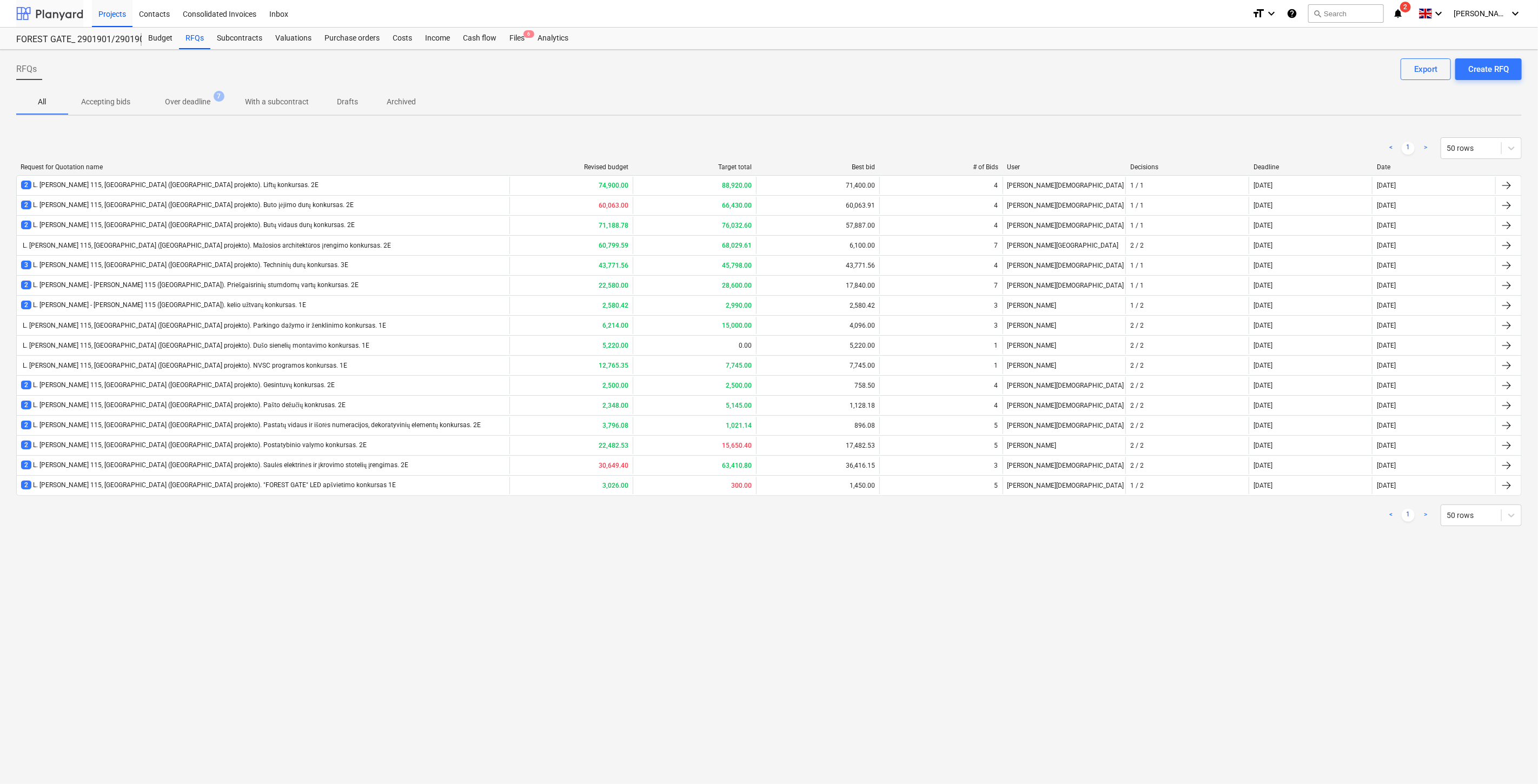
click at [69, 10] on div at bounding box center [50, 13] width 67 height 27
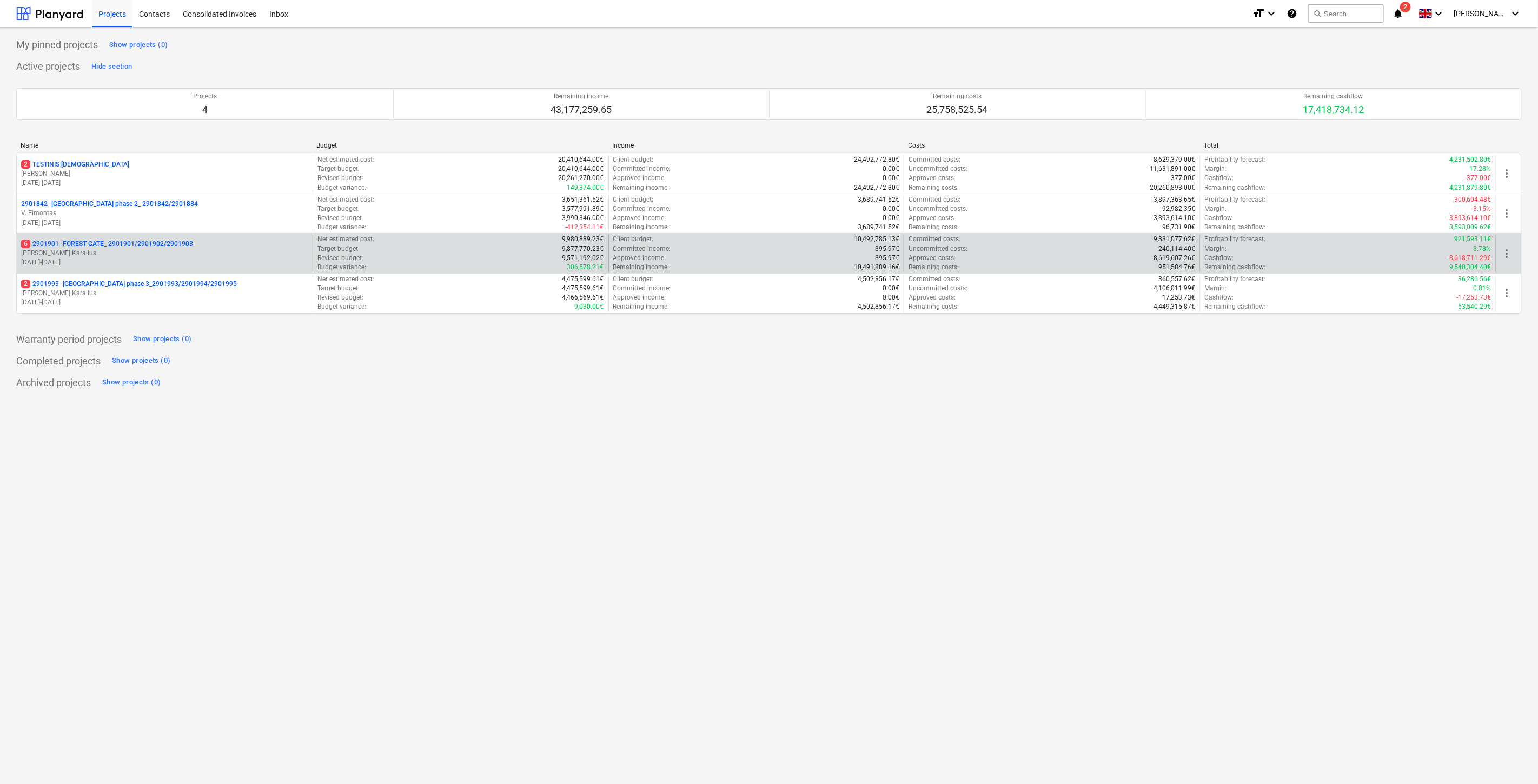
click at [138, 251] on p "[PERSON_NAME]" at bounding box center [164, 253] width 287 height 9
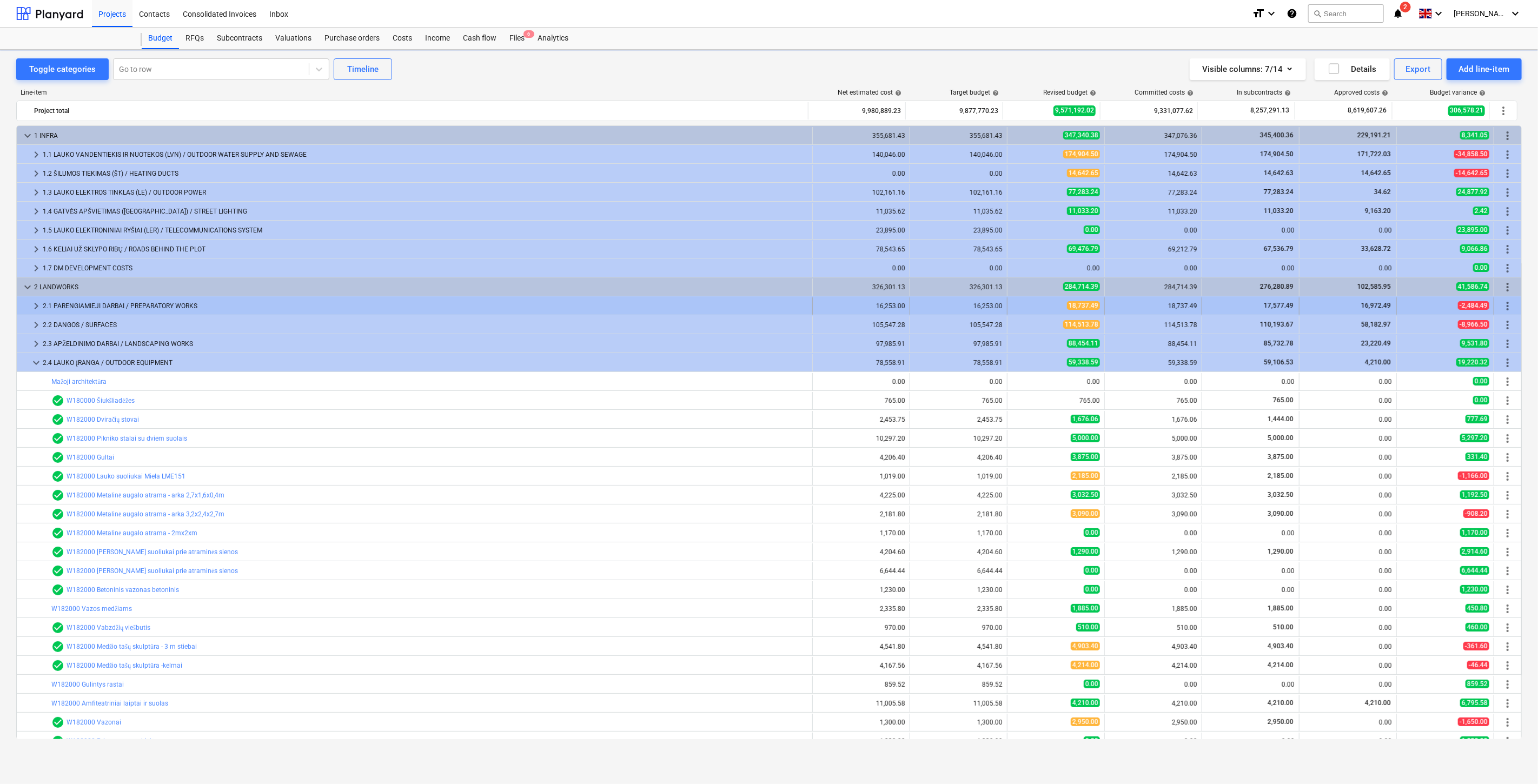
scroll to position [164, 0]
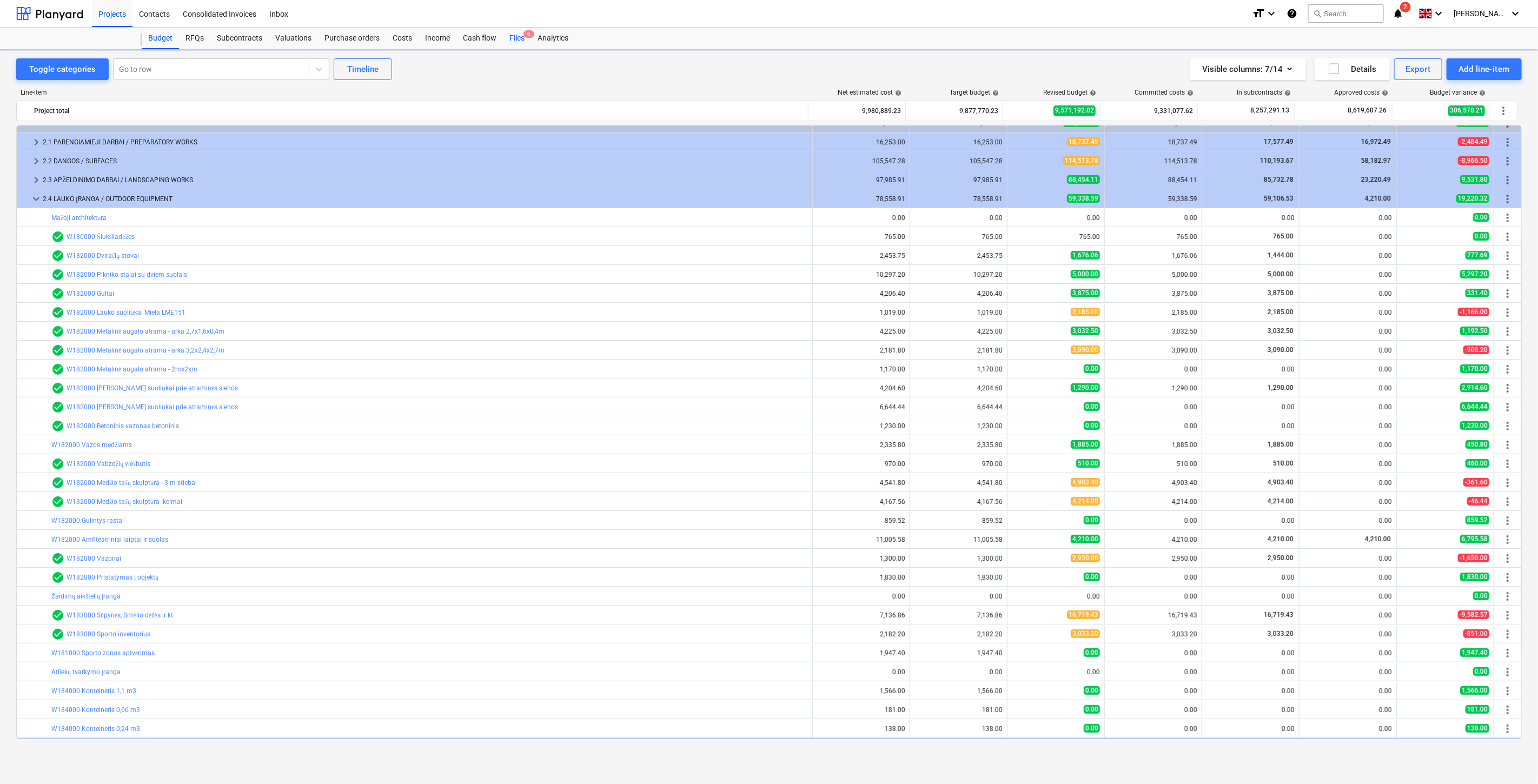
click at [517, 36] on div "Files 6" at bounding box center [516, 39] width 28 height 22
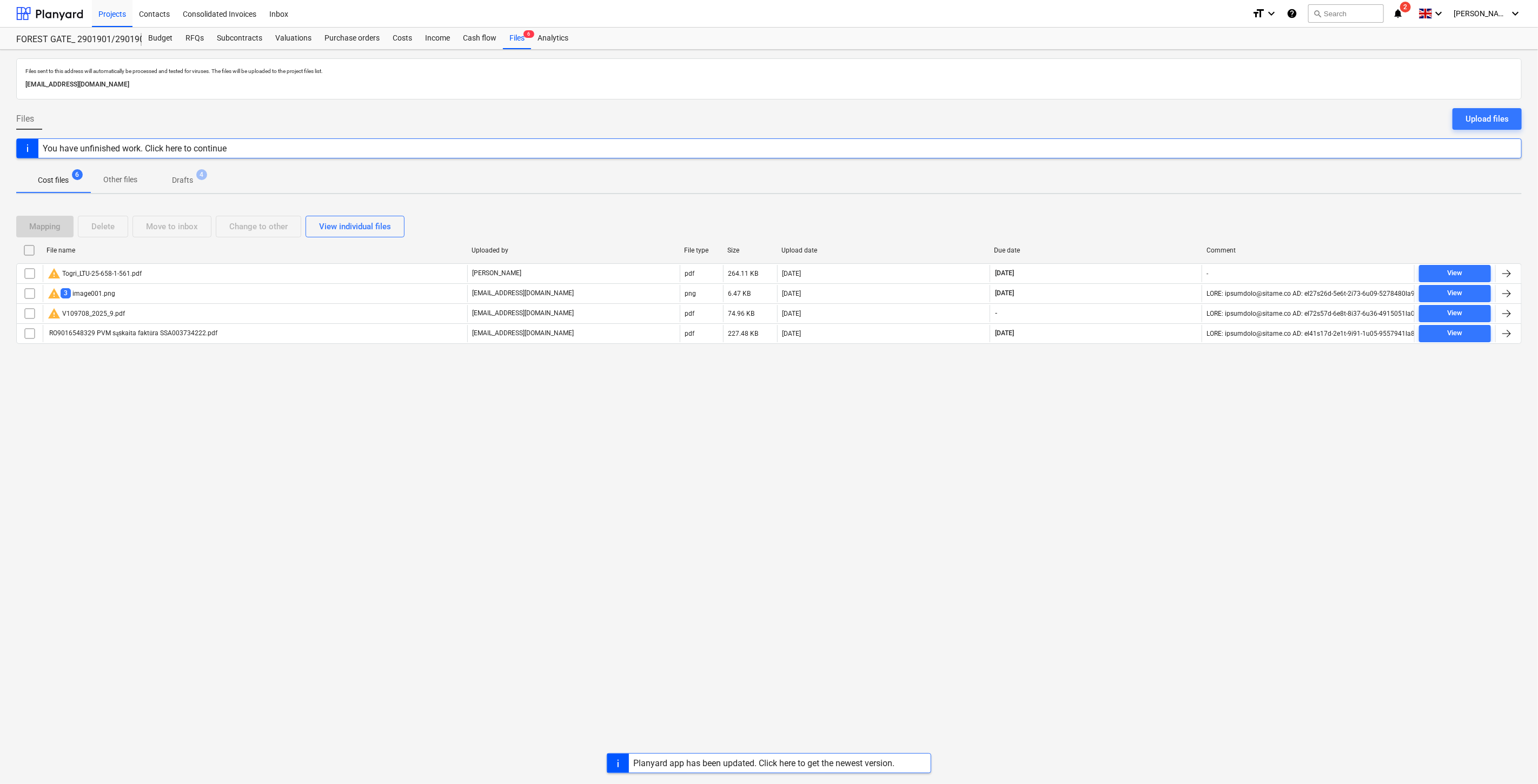
drag, startPoint x: 766, startPoint y: 731, endPoint x: 775, endPoint y: 749, distance: 20.1
click at [766, 731] on div "Files sent to this address will automatically be processed and tested for virus…" at bounding box center [769, 417] width 1538 height 734
click at [777, 758] on div "Planyard app has been updated. Click here to get the newest version." at bounding box center [764, 763] width 261 height 10
click at [716, 760] on div "Planyard app has been updated. Click here to get the newest version." at bounding box center [764, 763] width 261 height 10
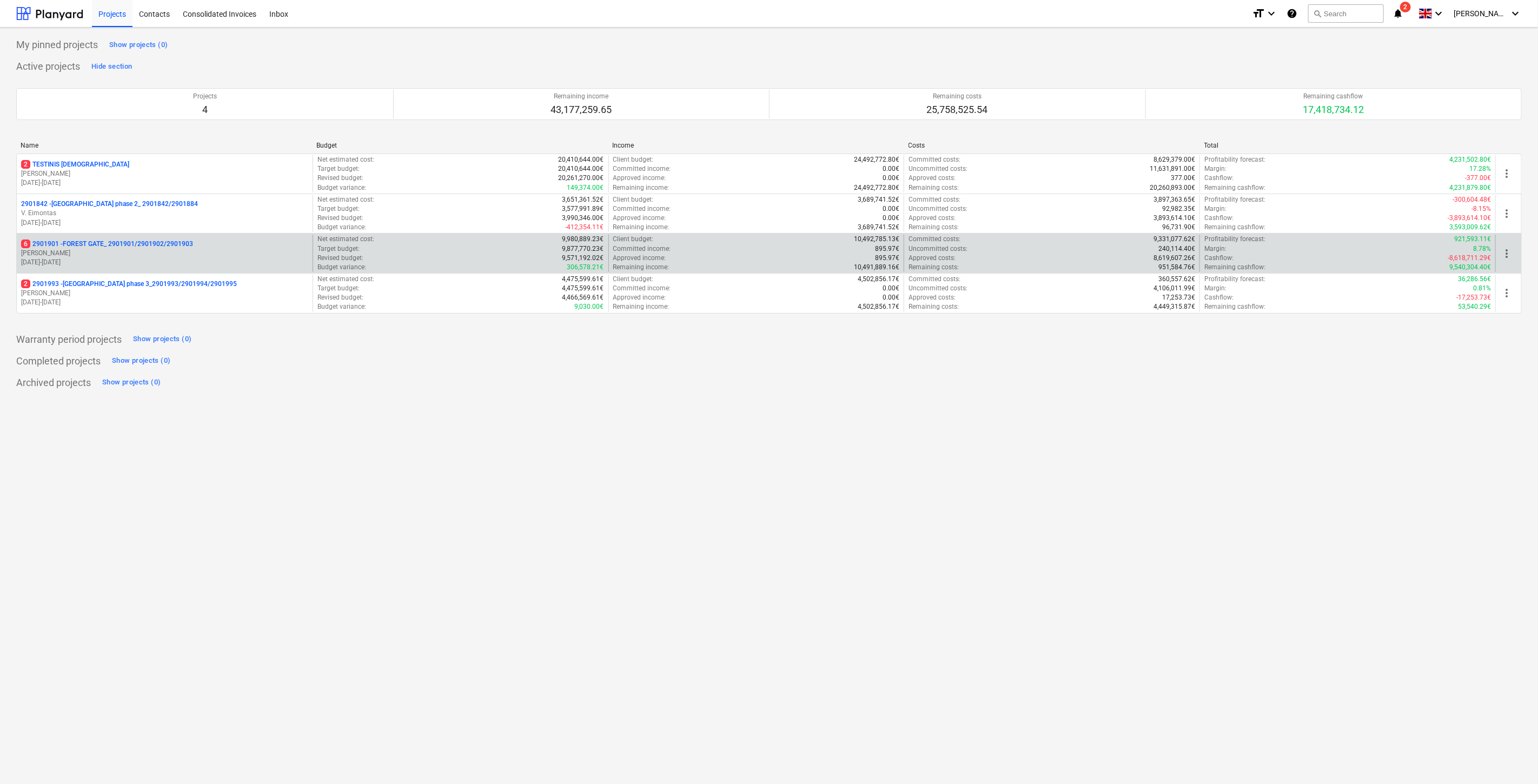
click at [200, 252] on p "[PERSON_NAME]" at bounding box center [164, 253] width 287 height 9
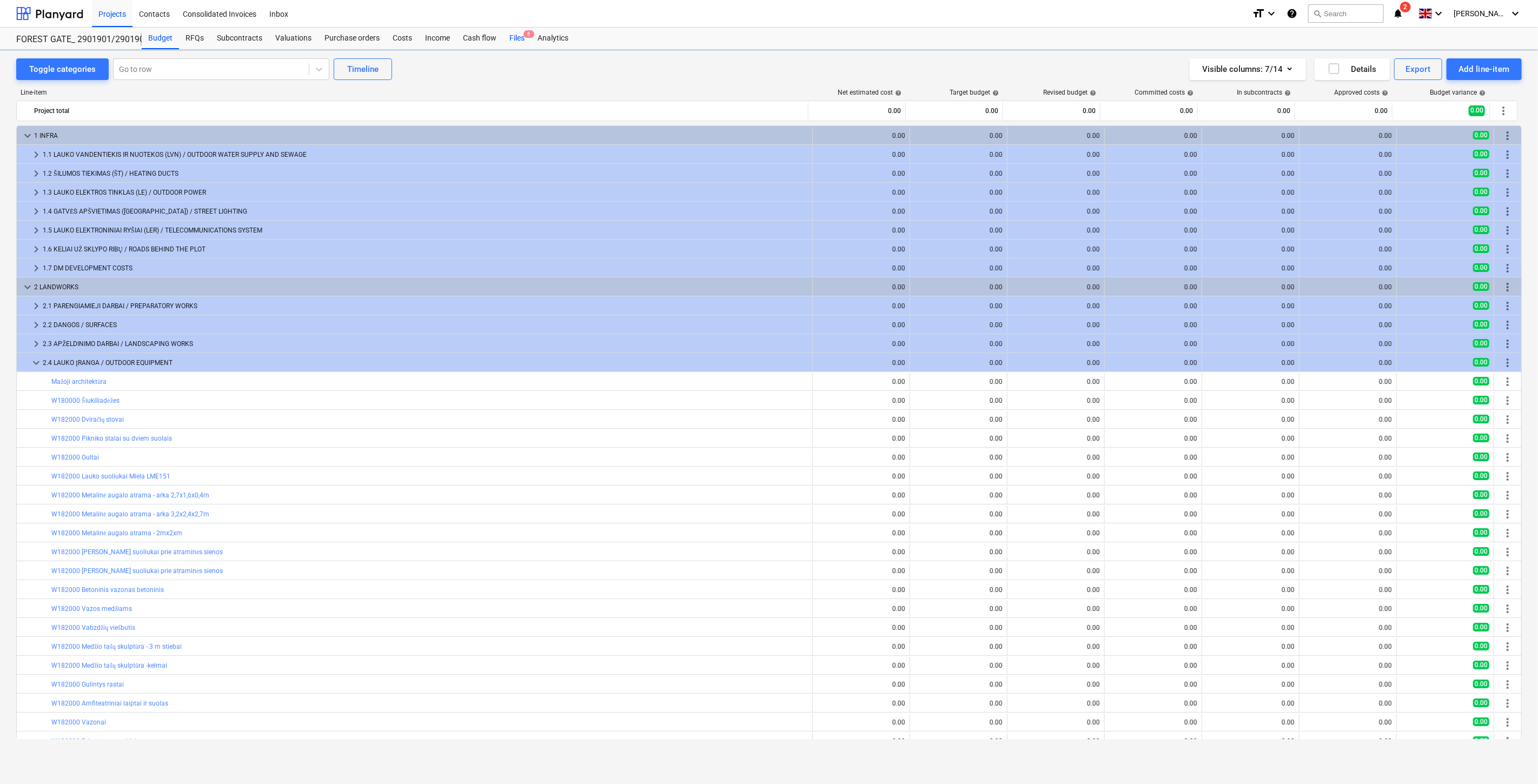
click at [514, 41] on div "Files 6" at bounding box center [516, 39] width 28 height 22
